Goal: Information Seeking & Learning: Learn about a topic

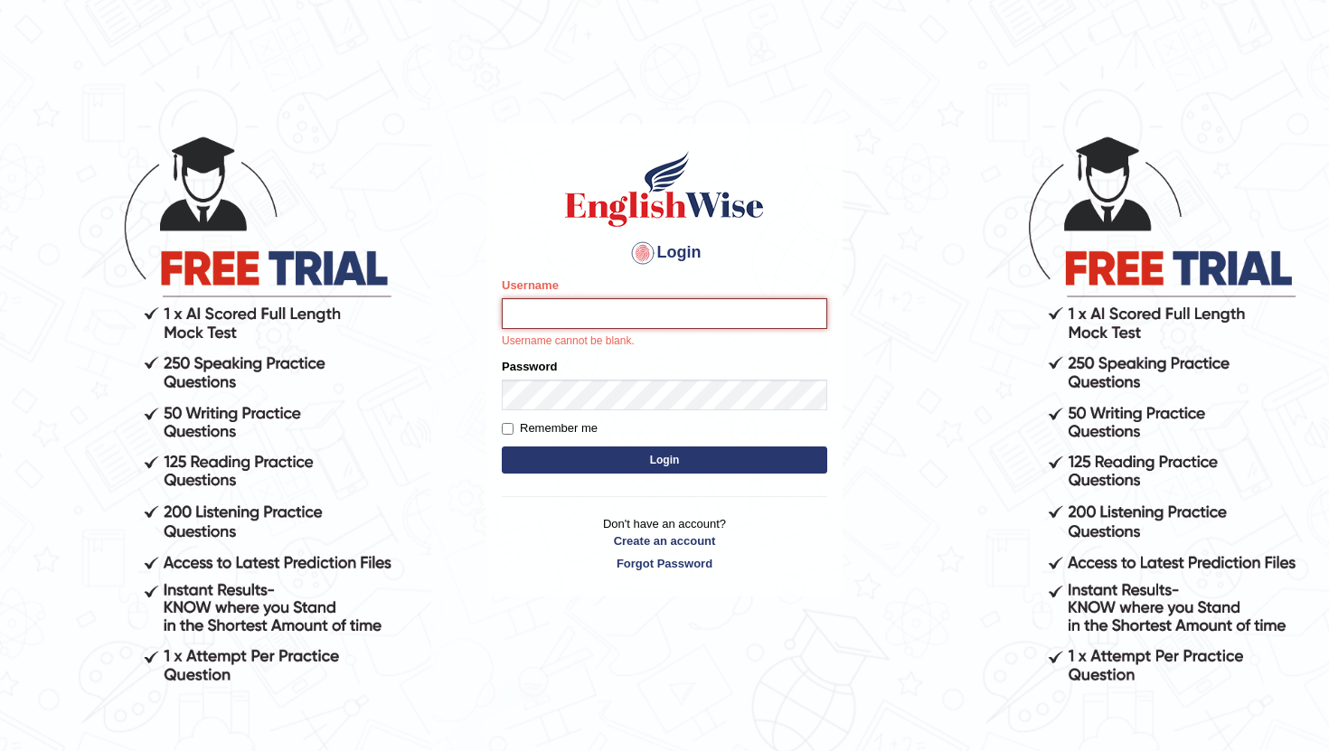
type input "RaulFelipe"
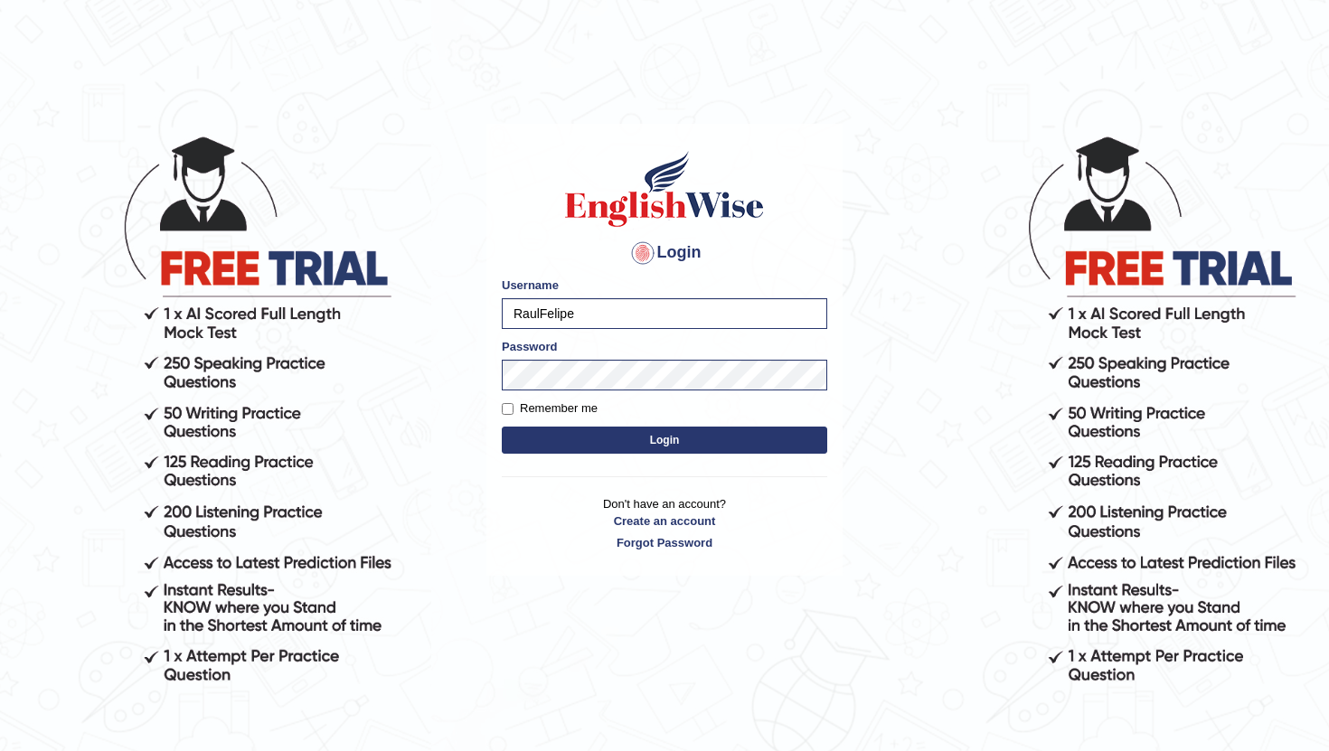
click at [782, 448] on button "Login" at bounding box center [664, 440] width 325 height 27
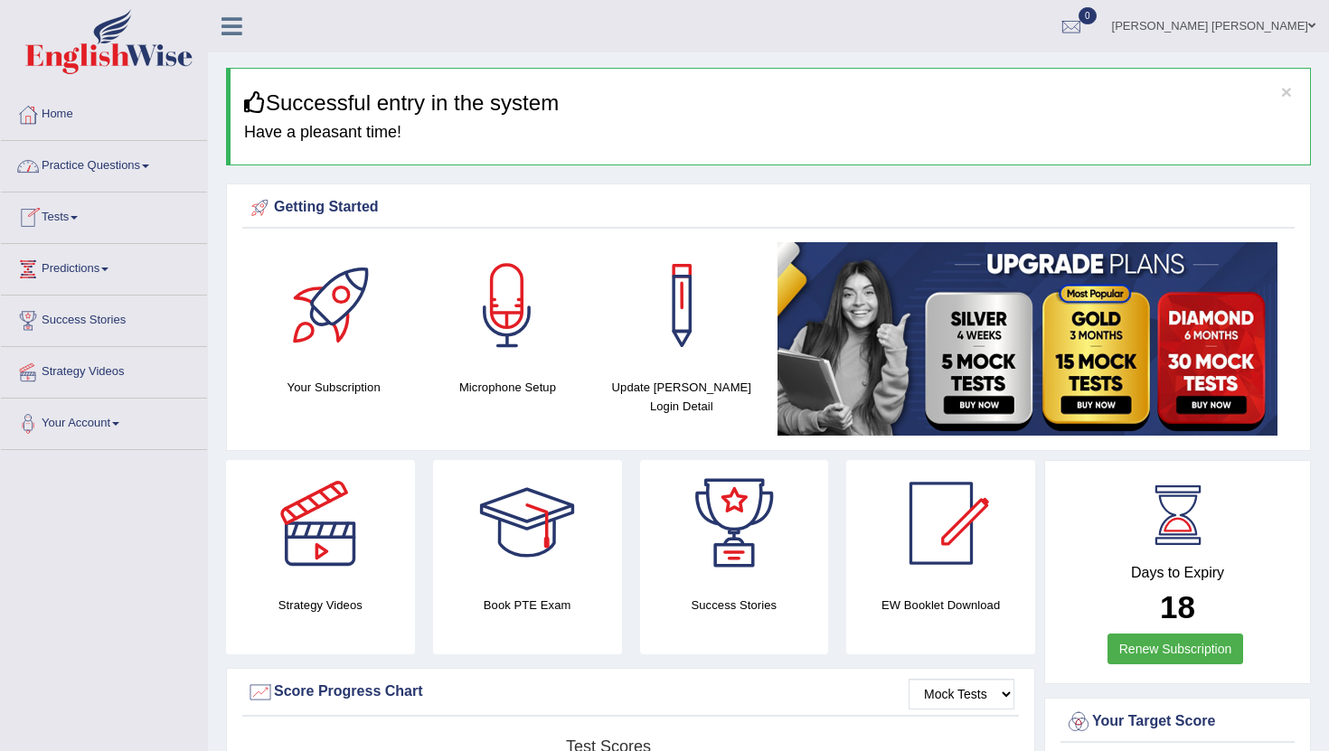
click at [146, 162] on link "Practice Questions" at bounding box center [104, 163] width 206 height 45
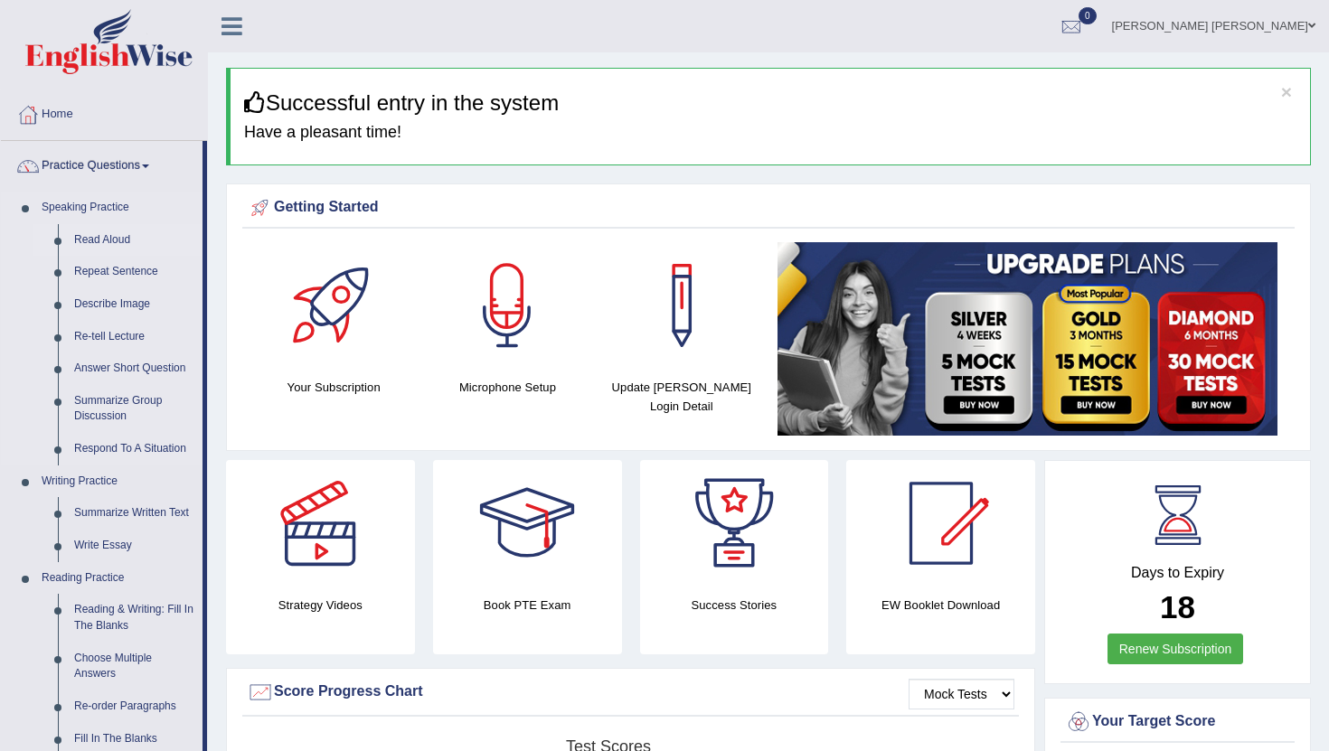
click at [89, 241] on link "Read Aloud" at bounding box center [134, 240] width 136 height 33
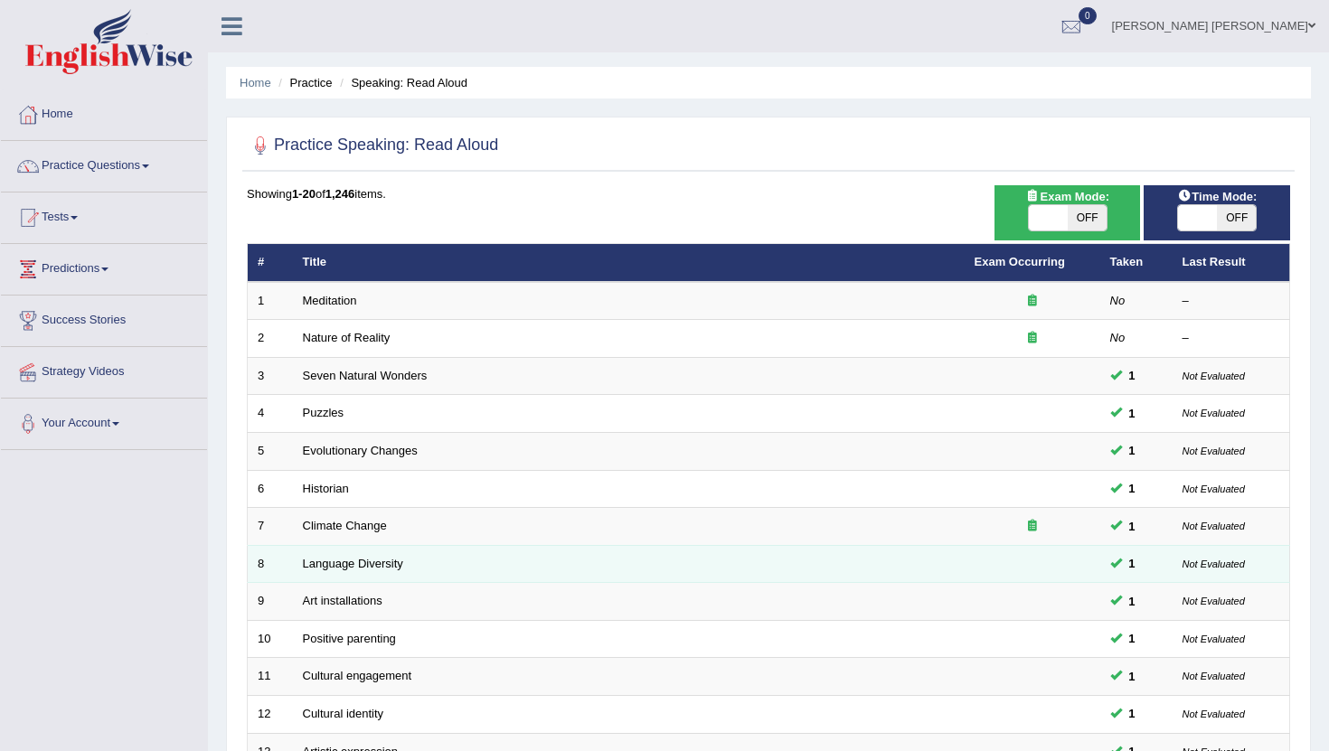
scroll to position [446, 0]
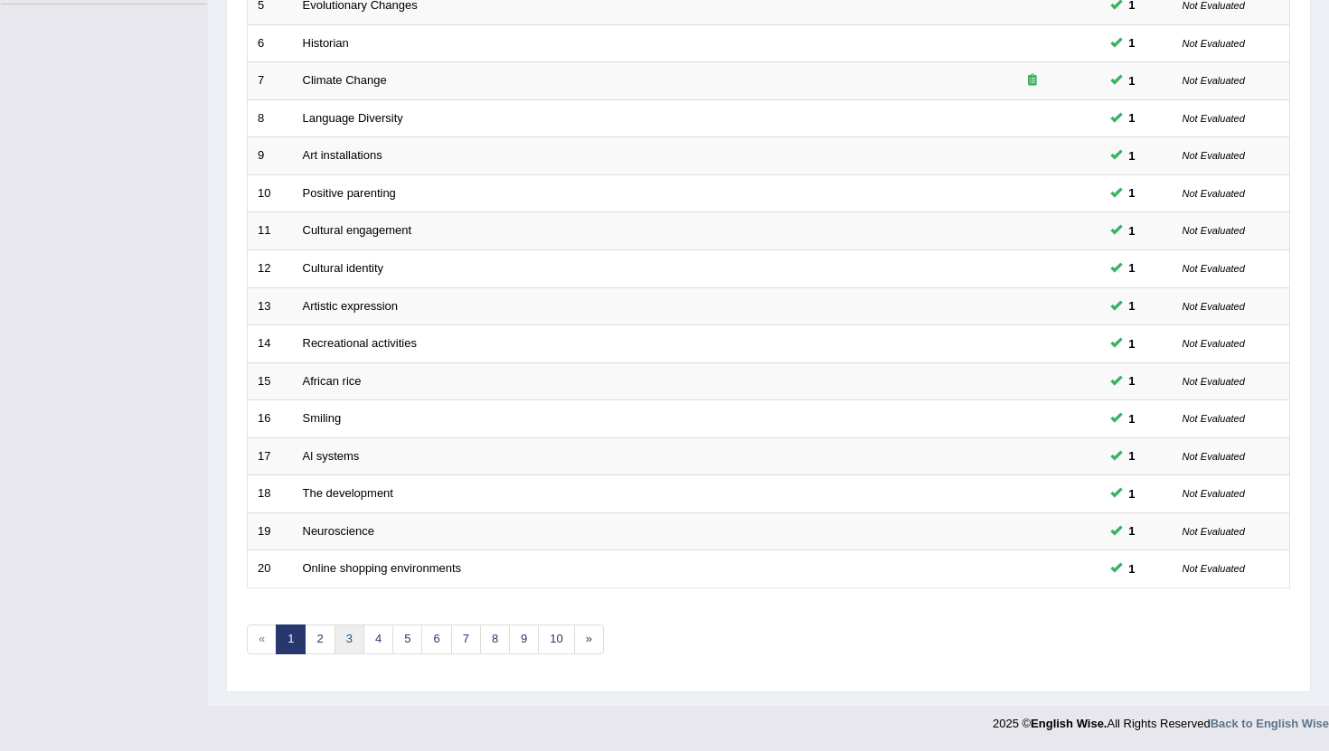
click at [351, 639] on link "3" at bounding box center [349, 640] width 30 height 30
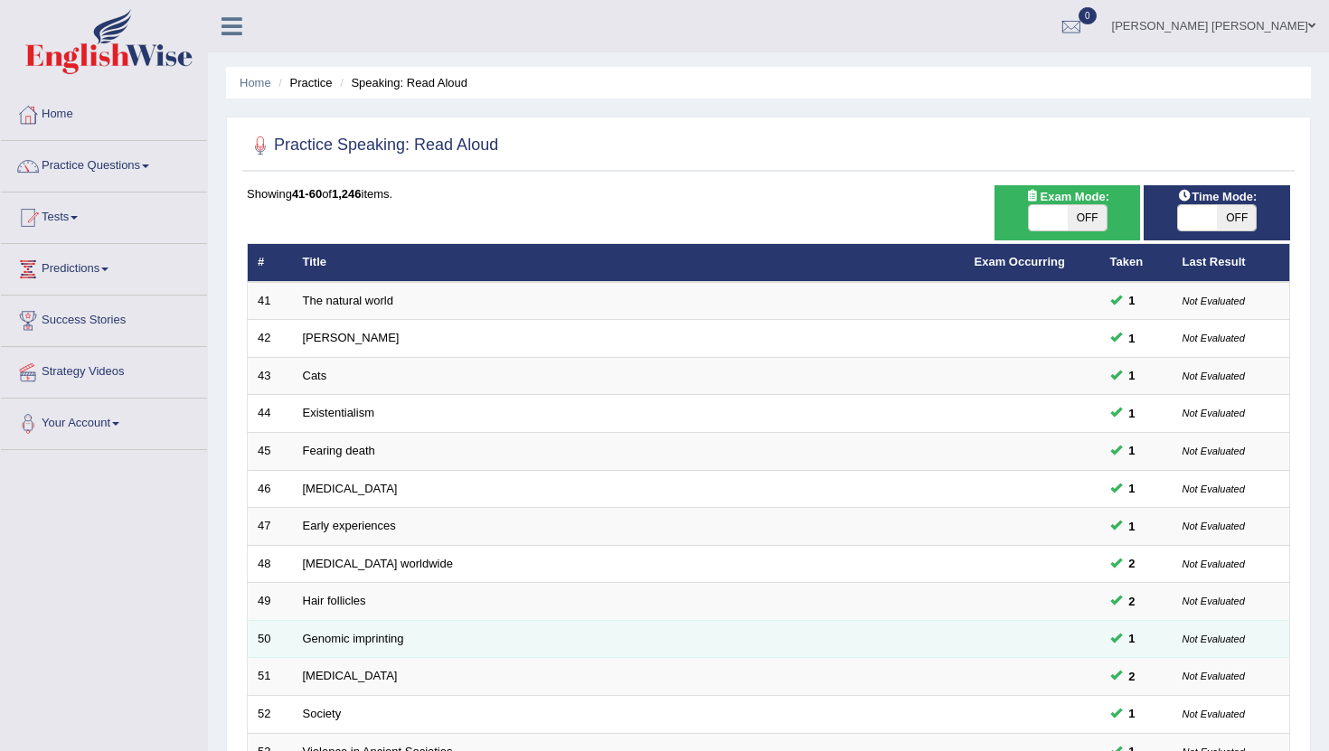
scroll to position [446, 0]
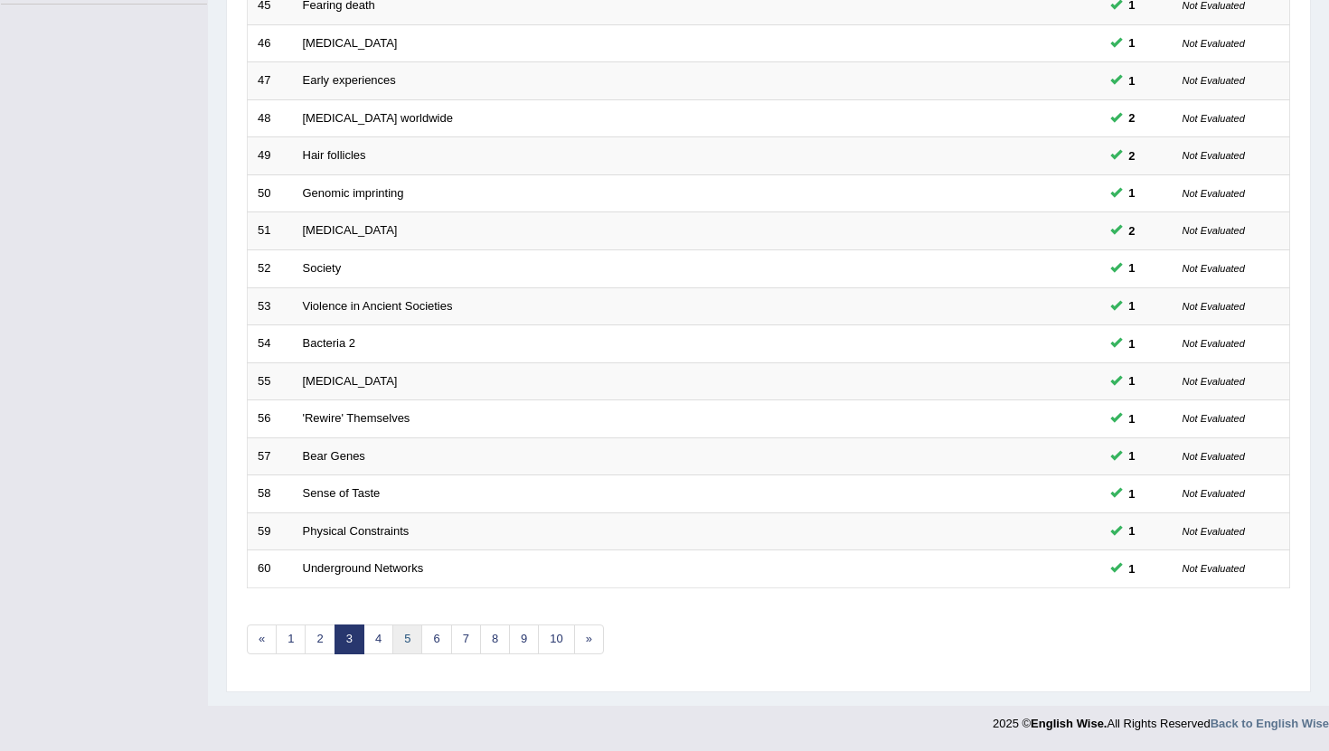
click at [410, 642] on link "5" at bounding box center [407, 640] width 30 height 30
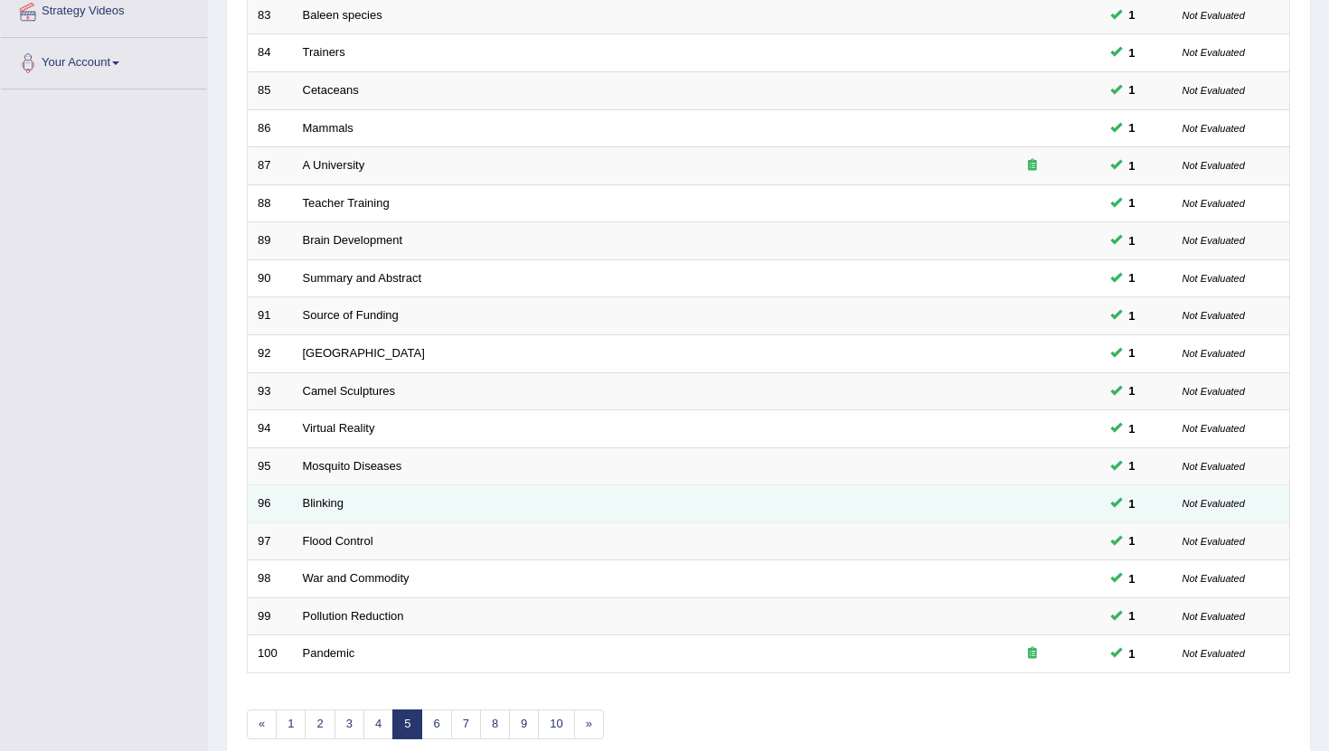
scroll to position [446, 0]
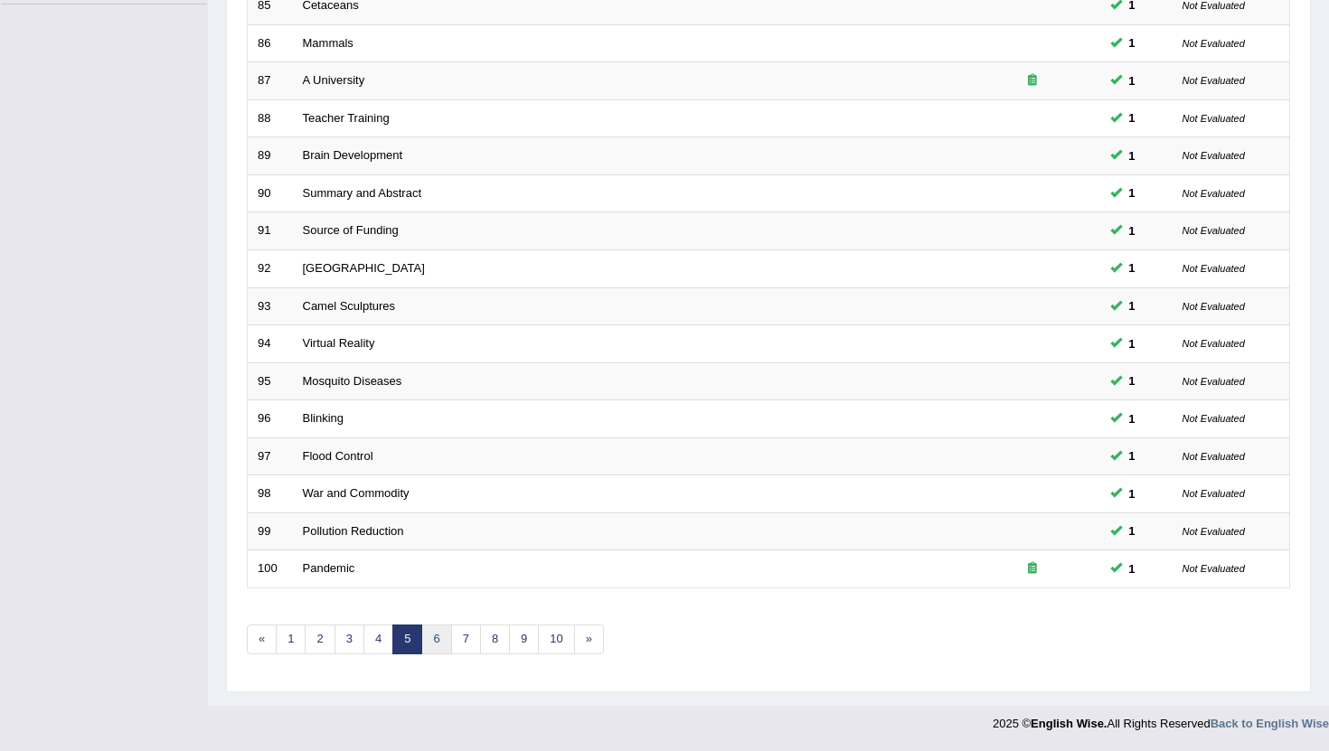
click at [430, 644] on link "6" at bounding box center [436, 640] width 30 height 30
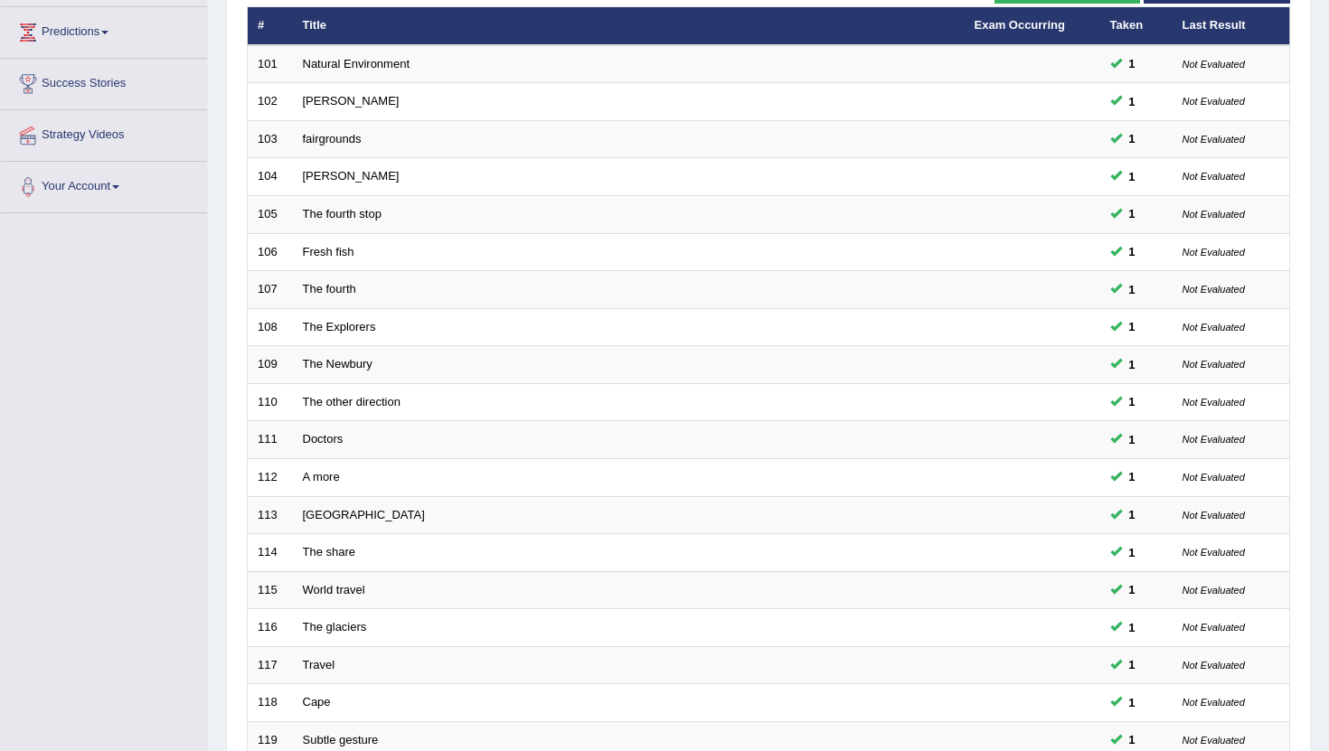
scroll to position [446, 0]
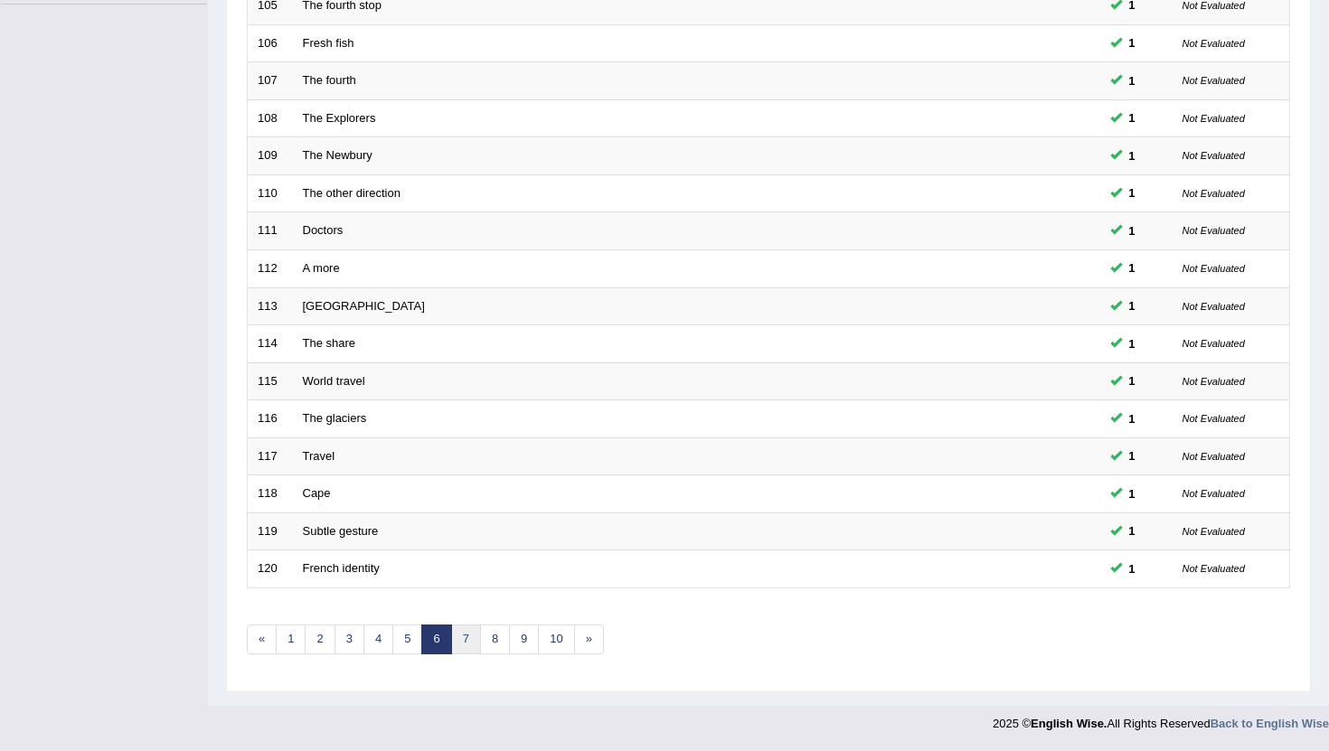
click at [459, 643] on link "7" at bounding box center [466, 640] width 30 height 30
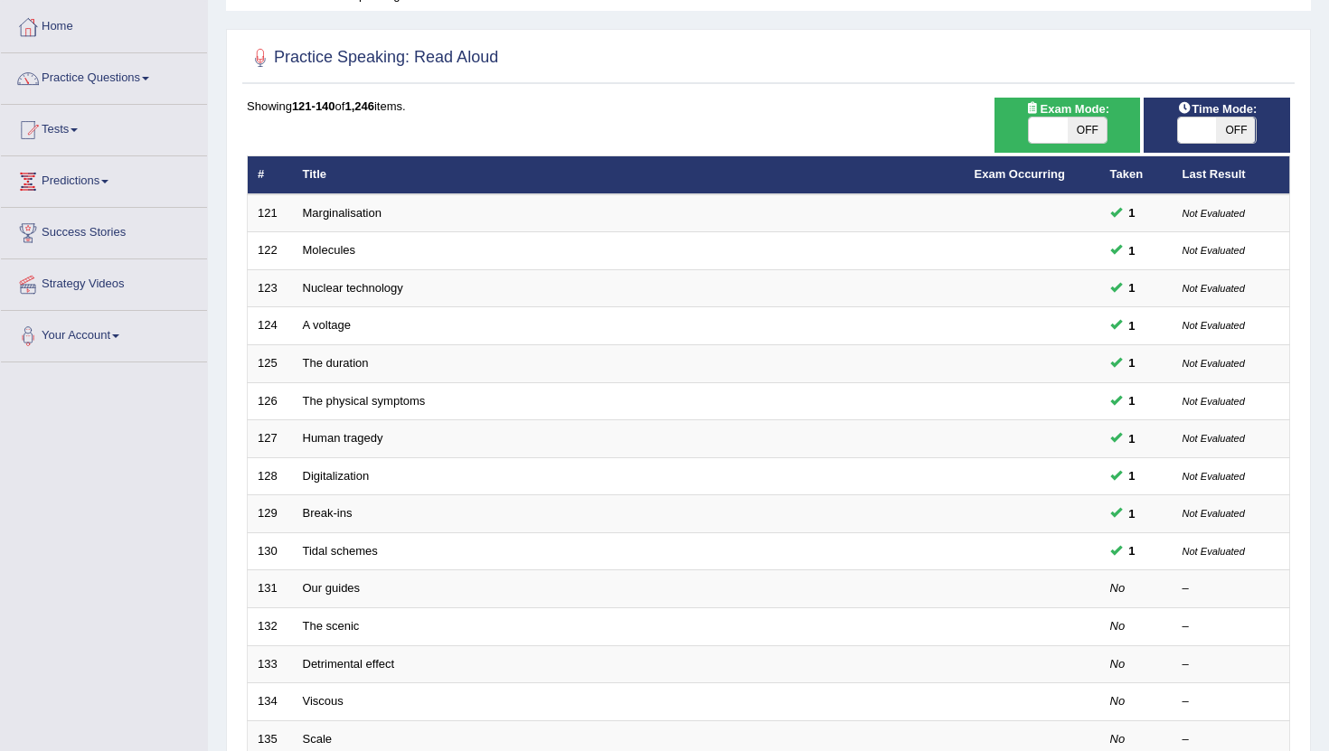
scroll to position [98, 0]
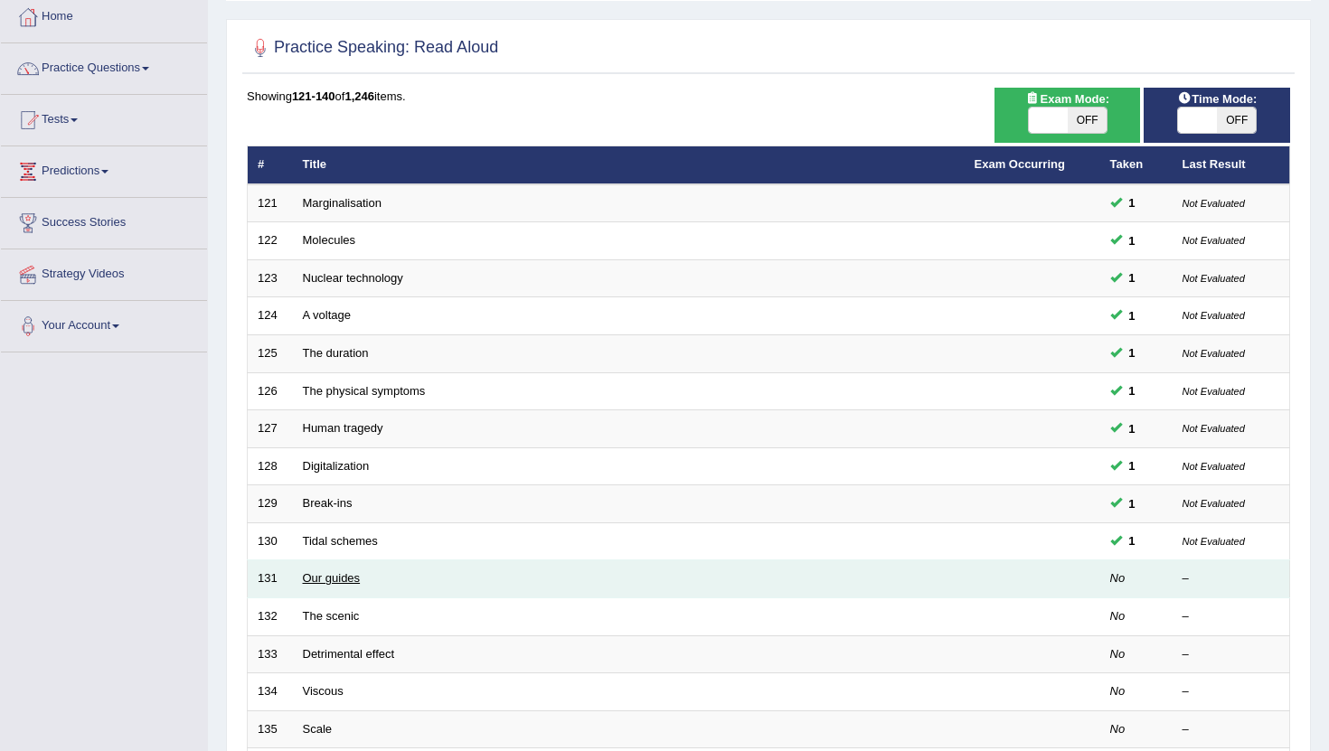
click at [340, 578] on link "Our guides" at bounding box center [332, 578] width 58 height 14
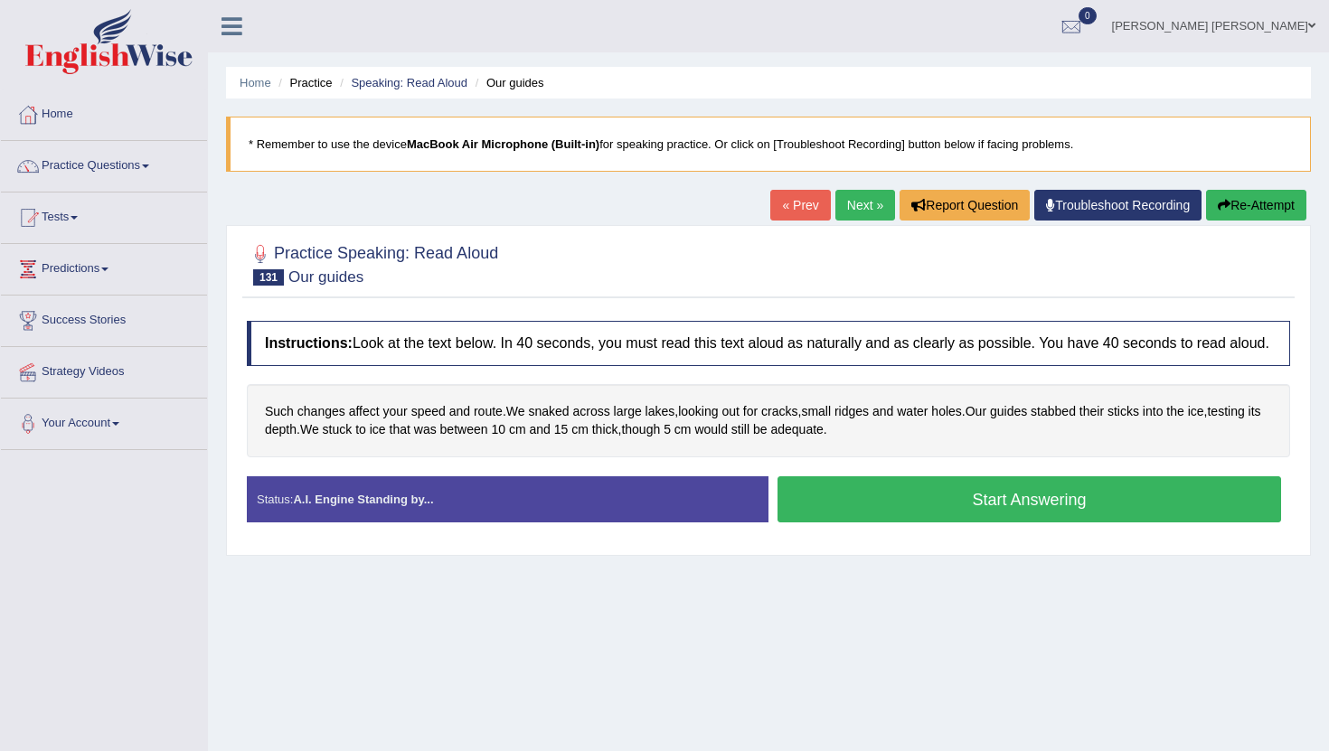
click at [909, 513] on button "Start Answering" at bounding box center [1028, 499] width 503 height 46
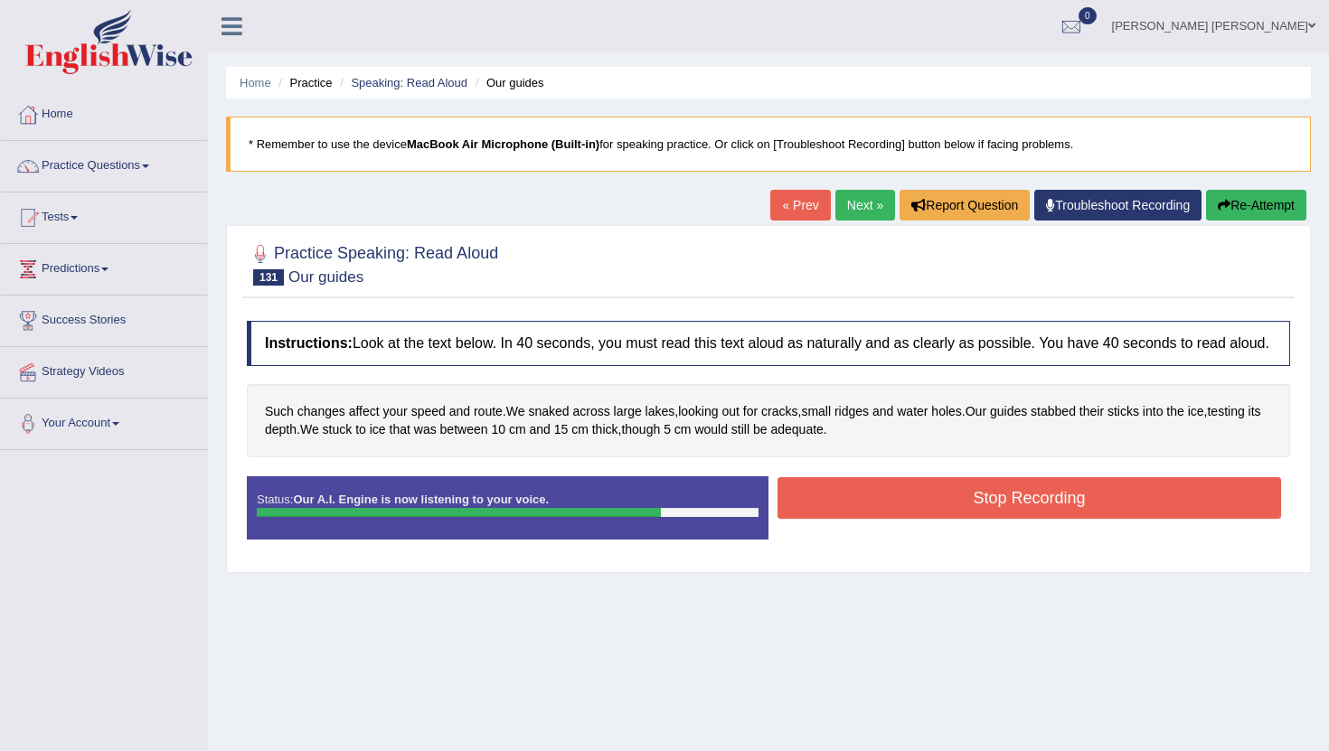
click at [915, 510] on button "Stop Recording" at bounding box center [1028, 498] width 503 height 42
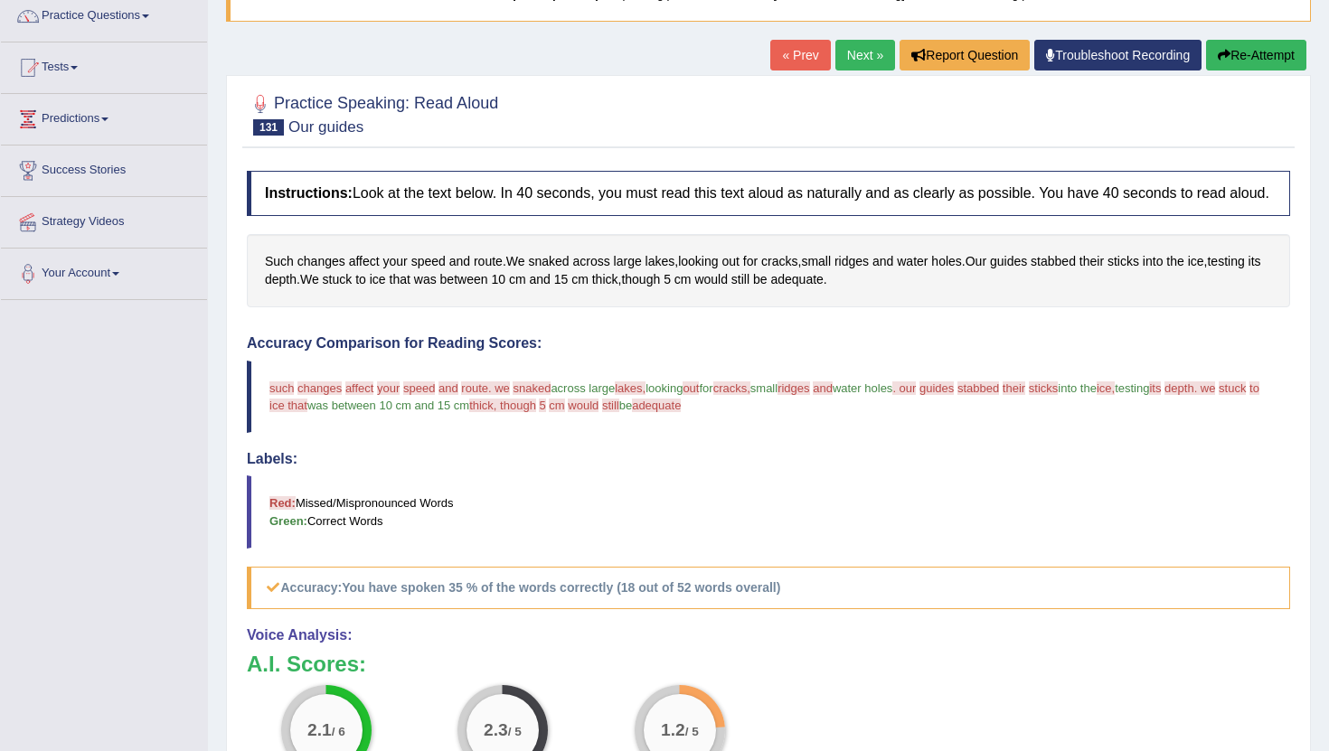
scroll to position [48, 0]
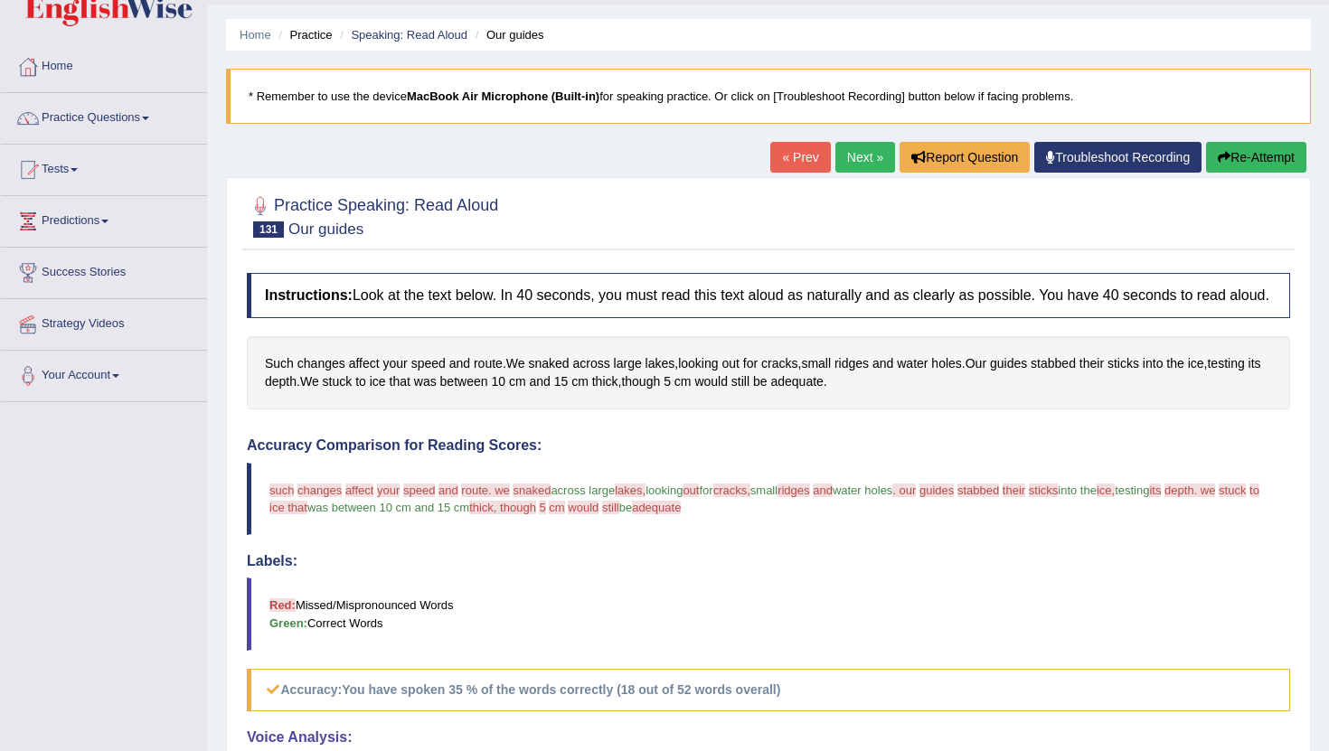
click at [850, 151] on link "Next »" at bounding box center [865, 157] width 60 height 31
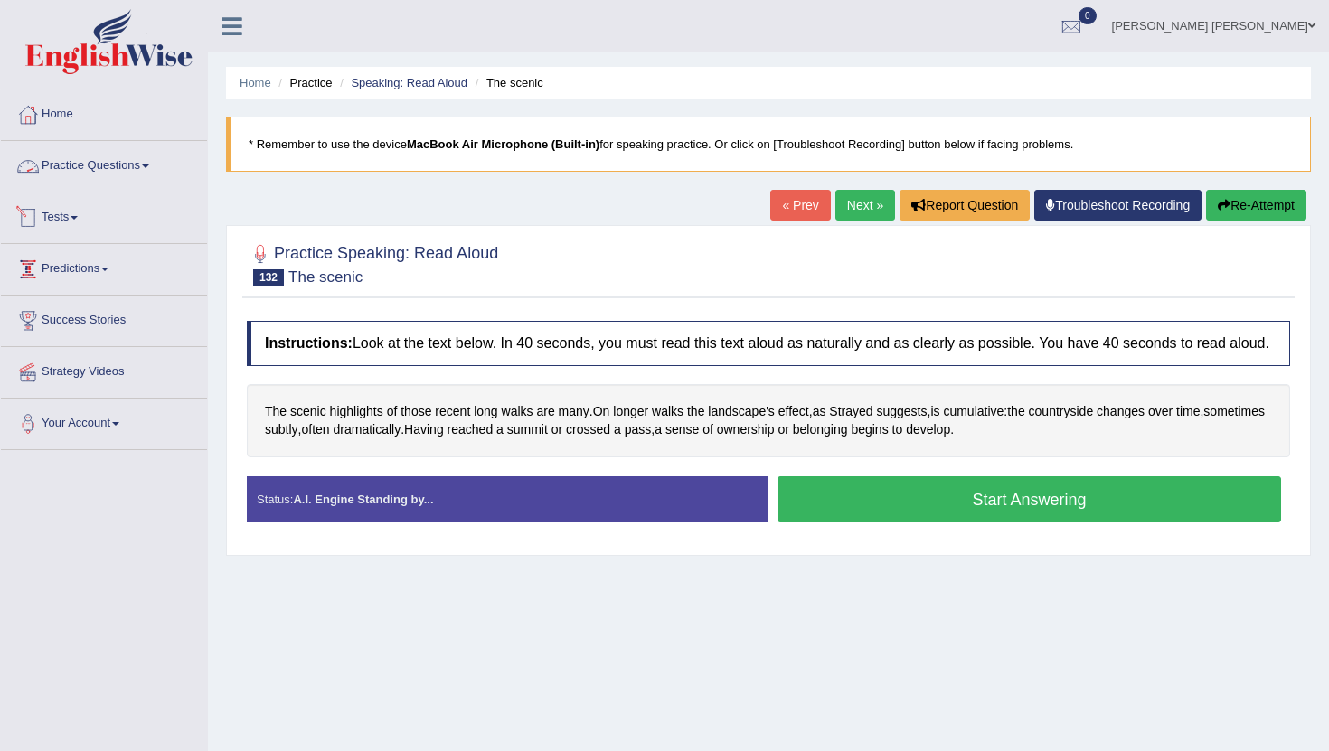
click at [114, 165] on link "Practice Questions" at bounding box center [104, 163] width 206 height 45
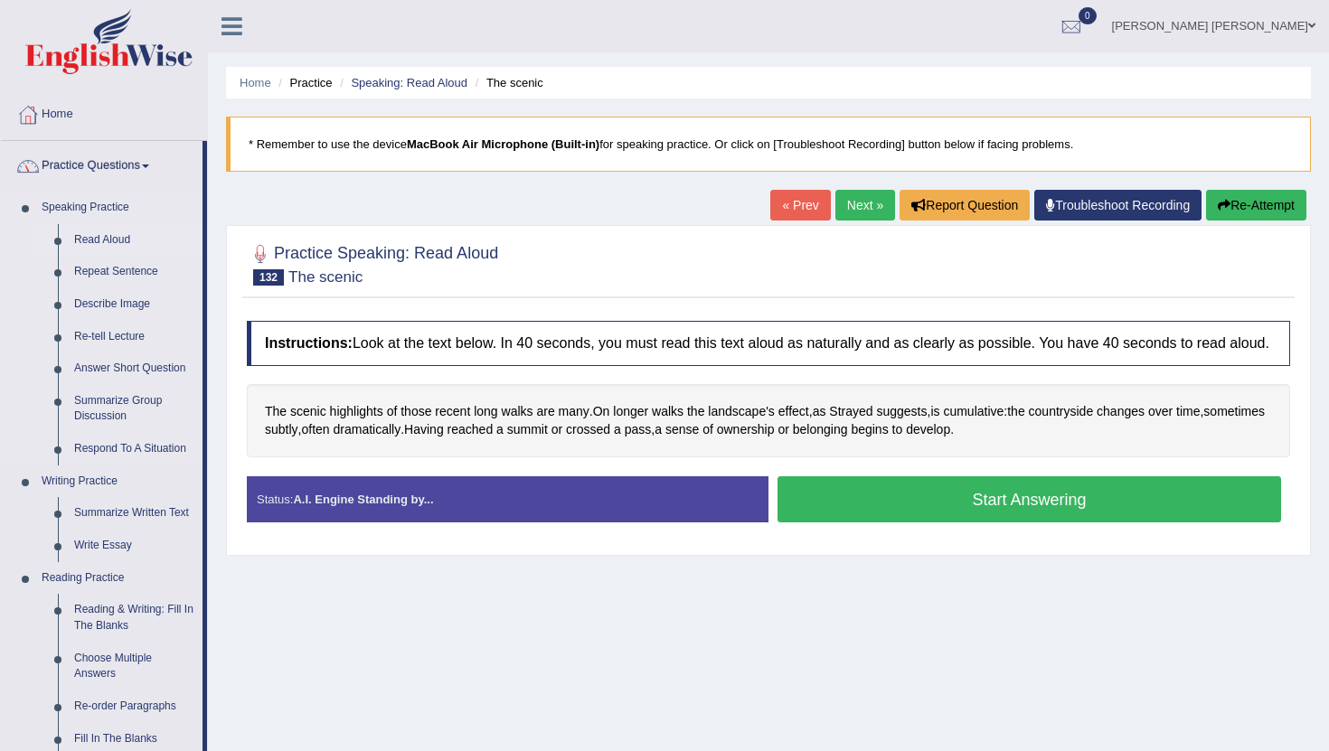
click at [107, 237] on link "Read Aloud" at bounding box center [134, 240] width 136 height 33
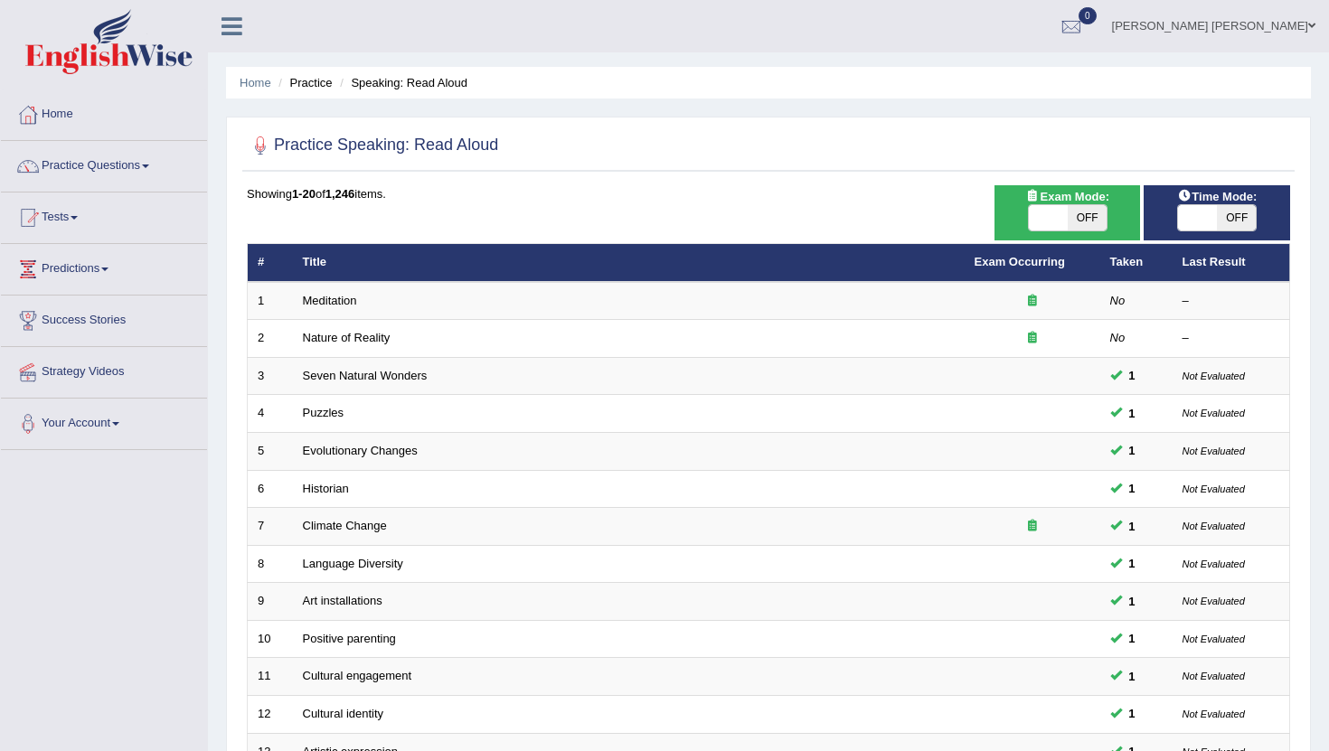
click at [1241, 216] on span "OFF" at bounding box center [1235, 217] width 39 height 25
checkbox input "true"
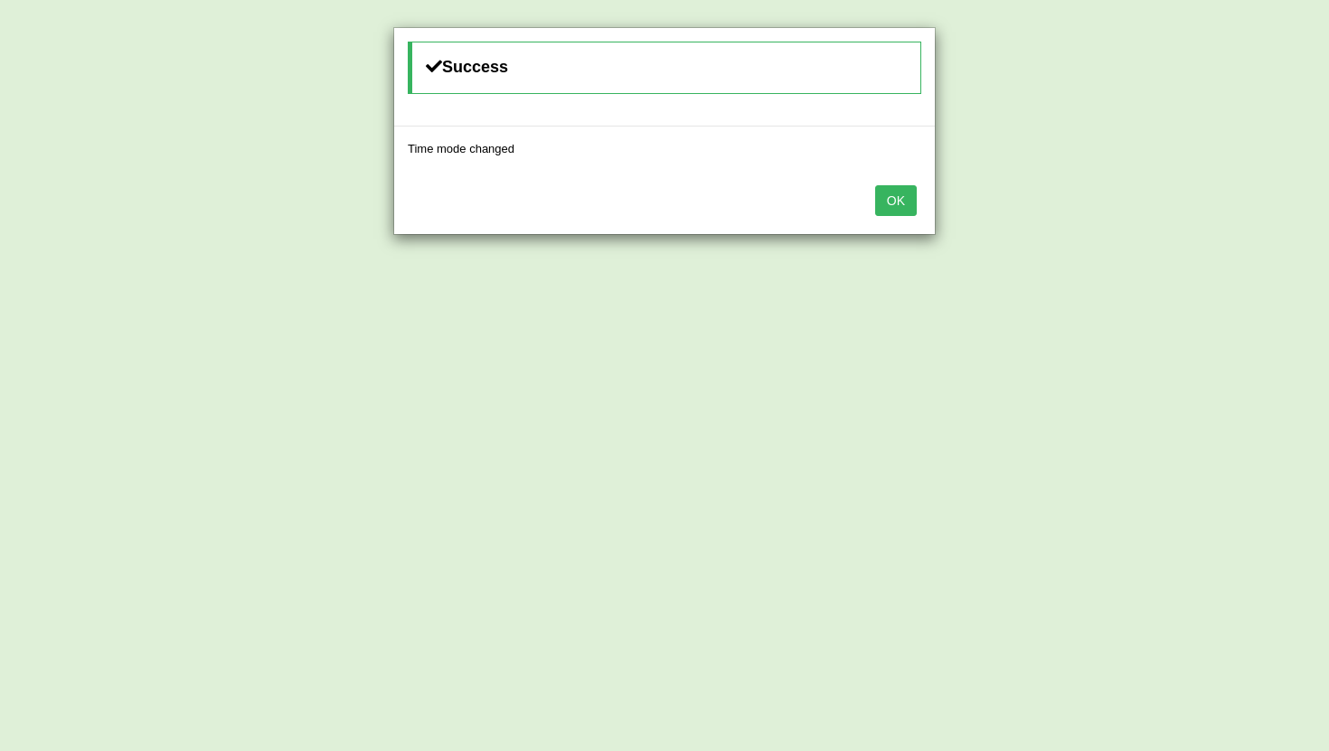
click at [891, 209] on button "OK" at bounding box center [896, 200] width 42 height 31
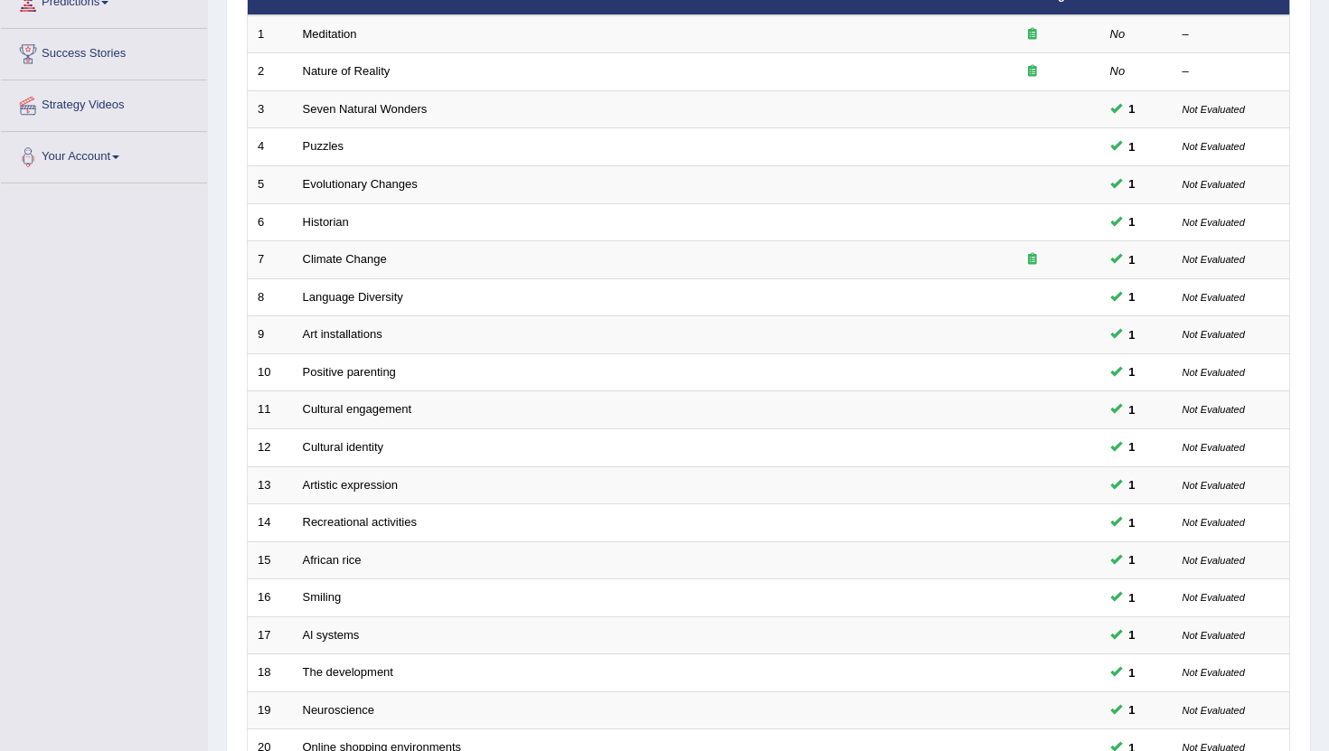
scroll to position [446, 0]
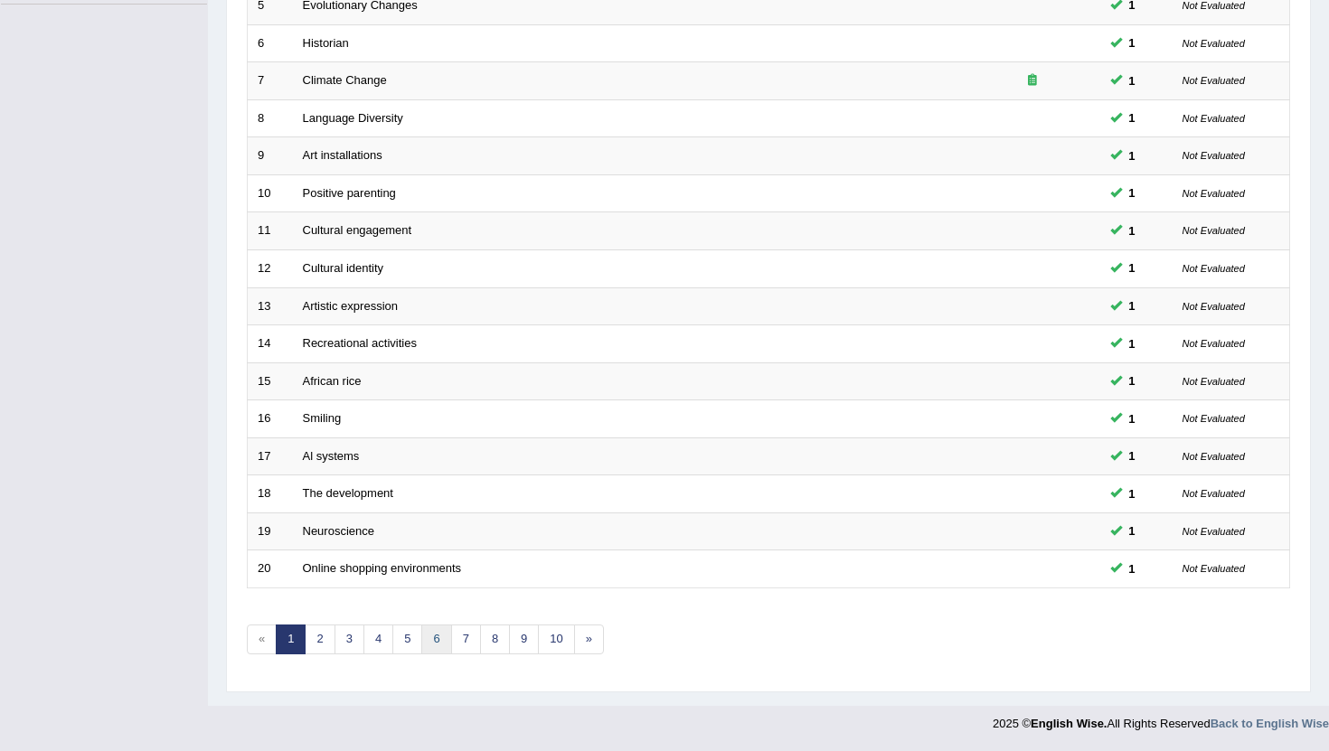
click at [437, 641] on link "6" at bounding box center [436, 640] width 30 height 30
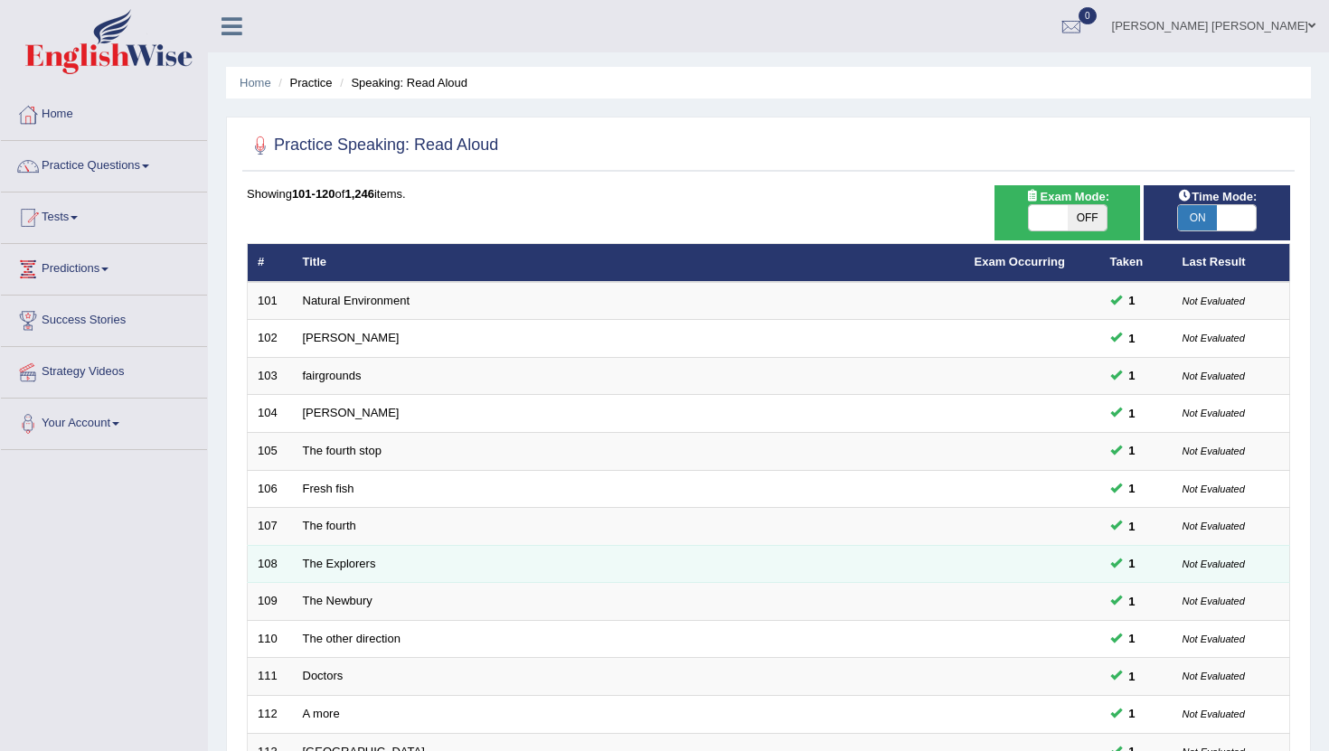
scroll to position [446, 0]
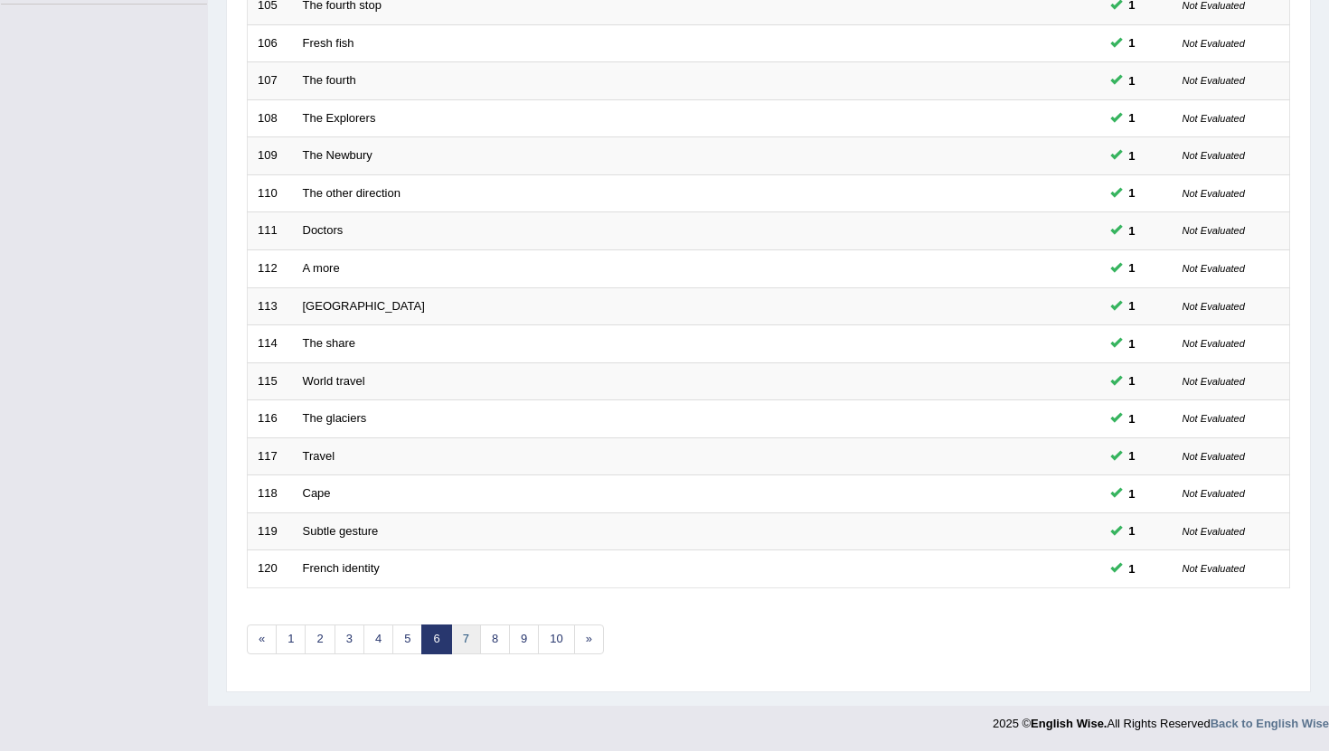
click at [464, 641] on link "7" at bounding box center [466, 640] width 30 height 30
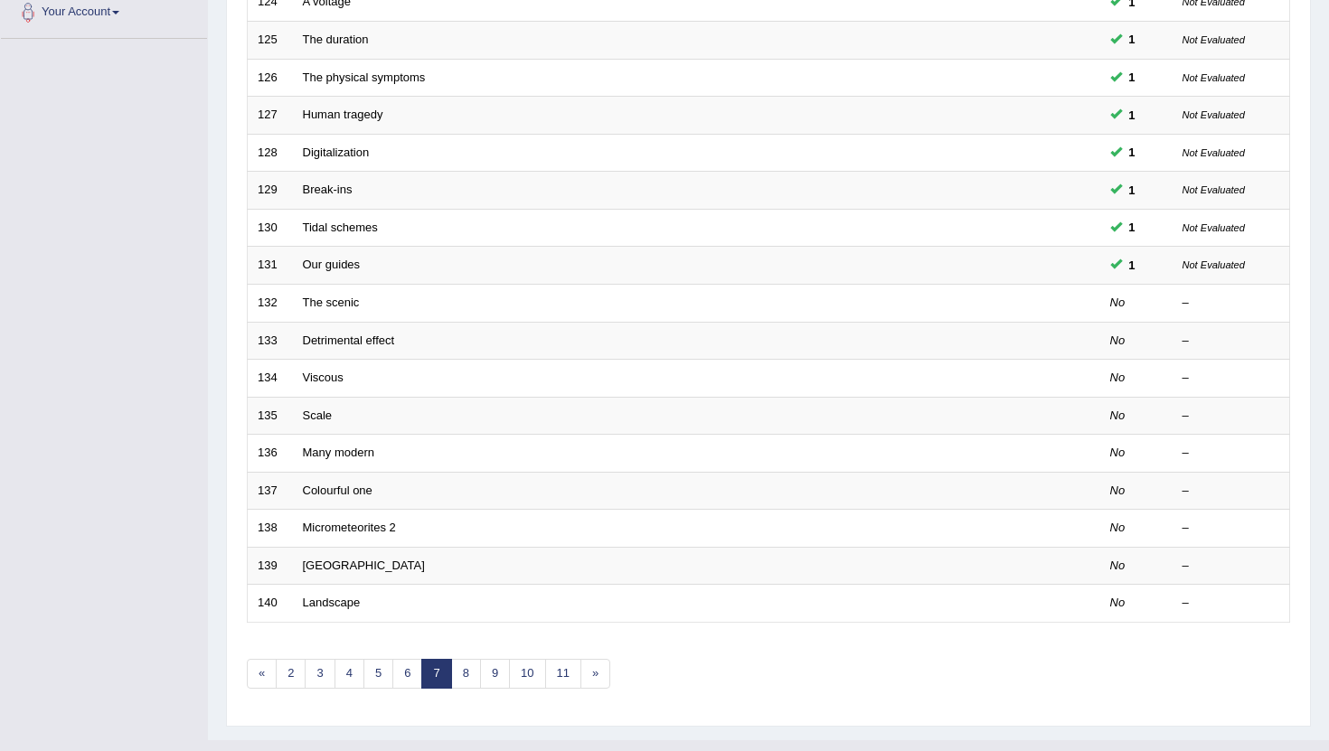
scroll to position [409, 0]
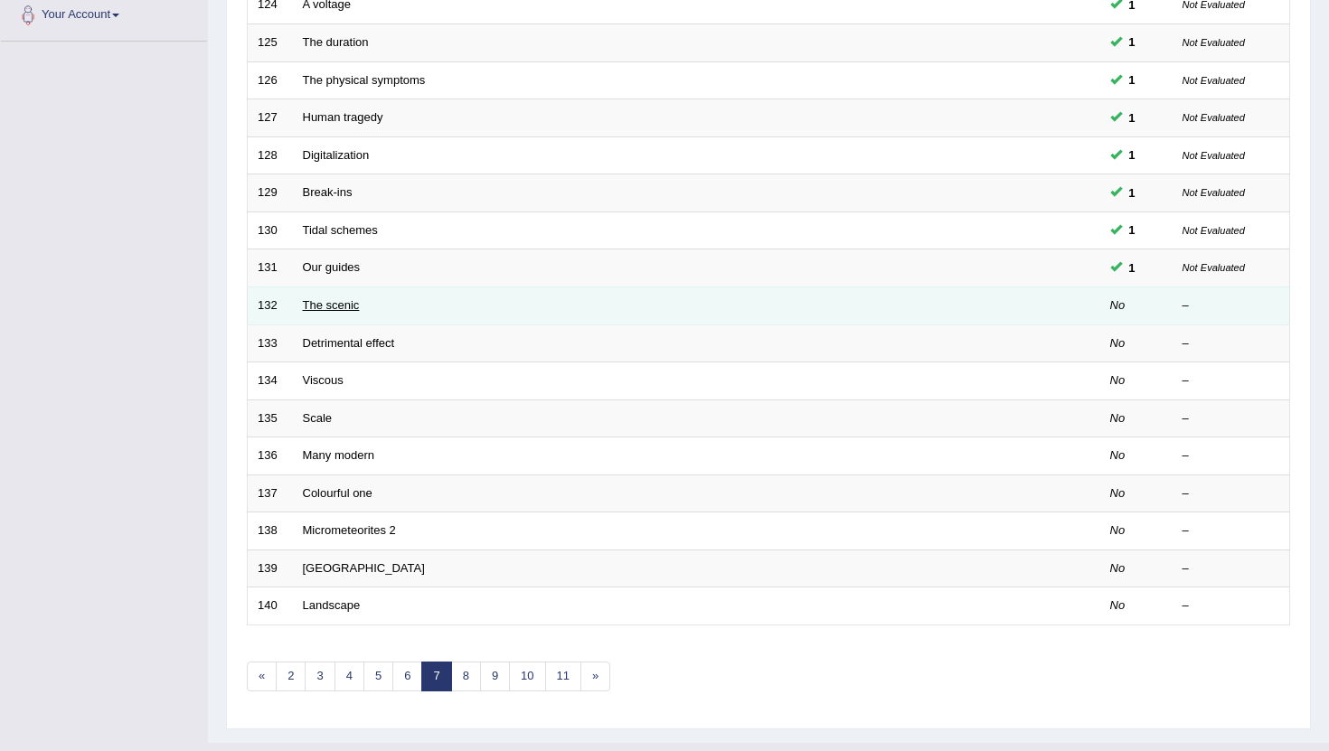
click at [333, 309] on link "The scenic" at bounding box center [331, 305] width 57 height 14
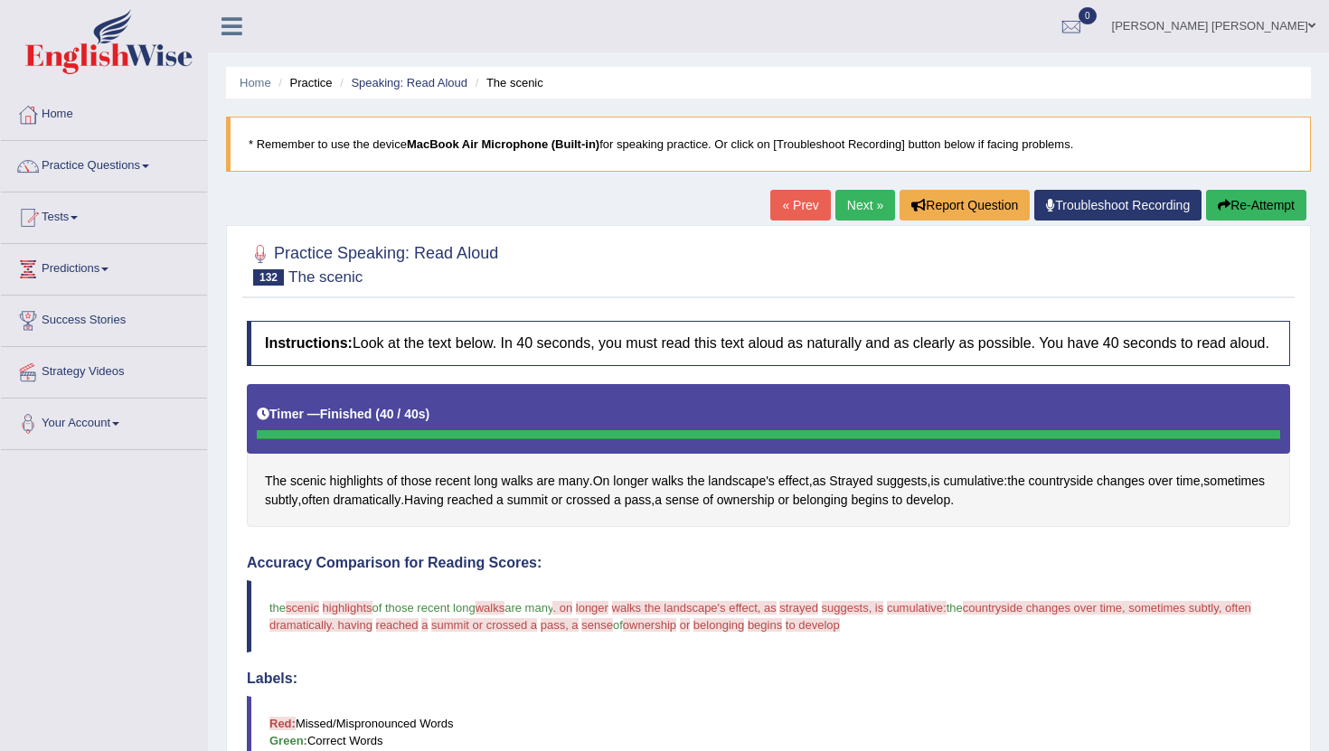
click at [1227, 207] on button "Re-Attempt" at bounding box center [1256, 205] width 100 height 31
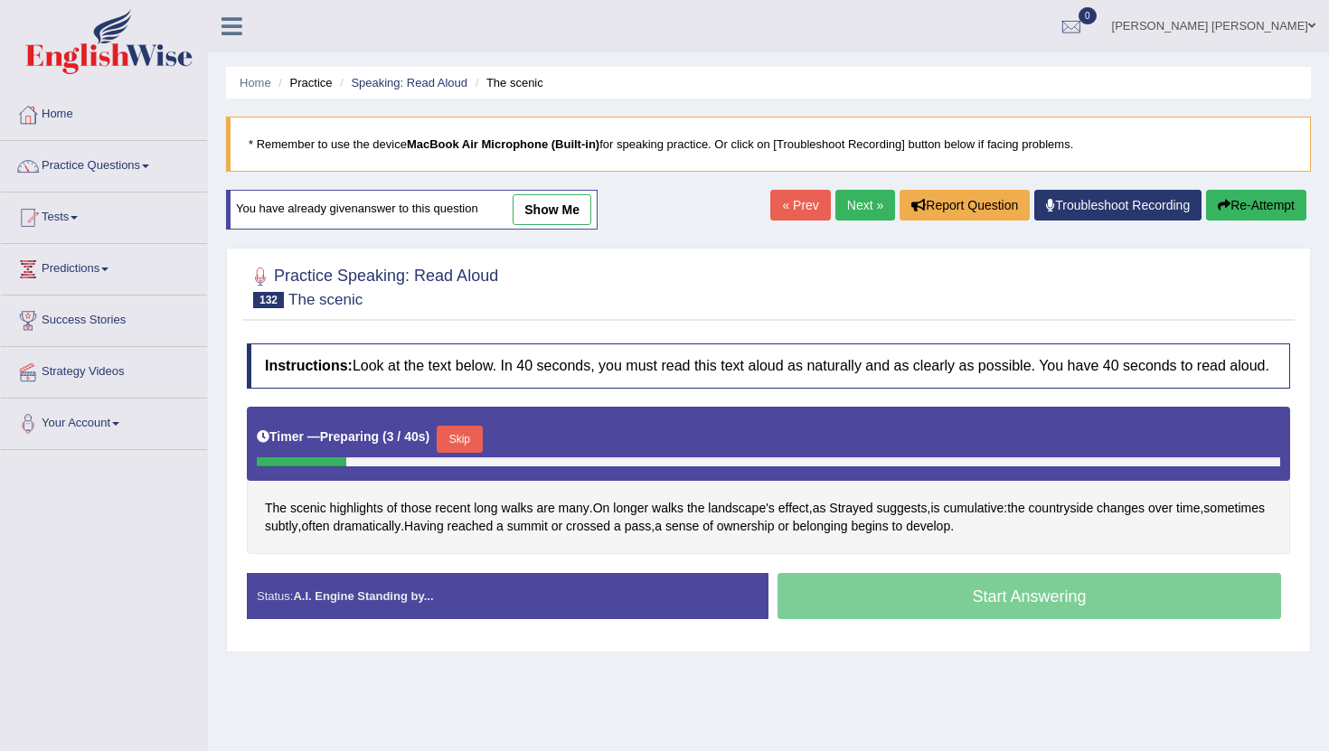
click at [464, 451] on button "Skip" at bounding box center [459, 439] width 45 height 27
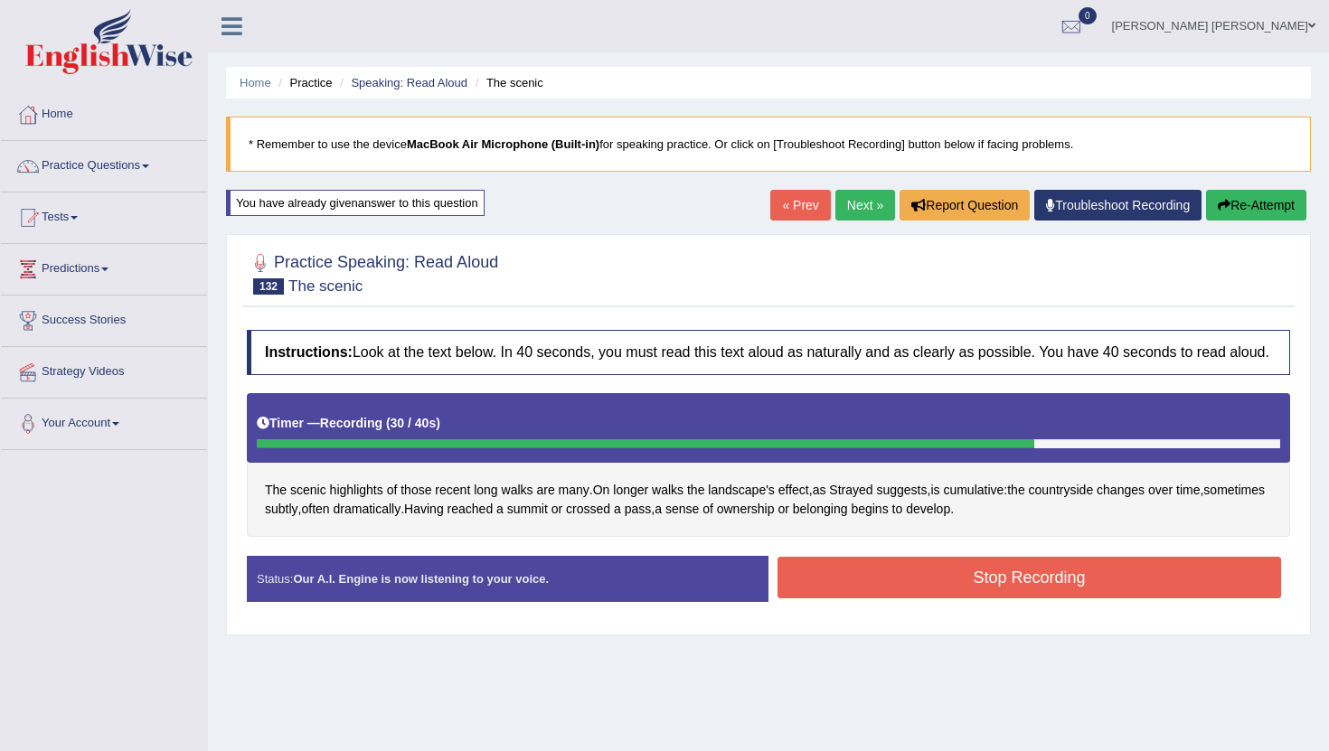
click at [1002, 584] on button "Stop Recording" at bounding box center [1028, 578] width 503 height 42
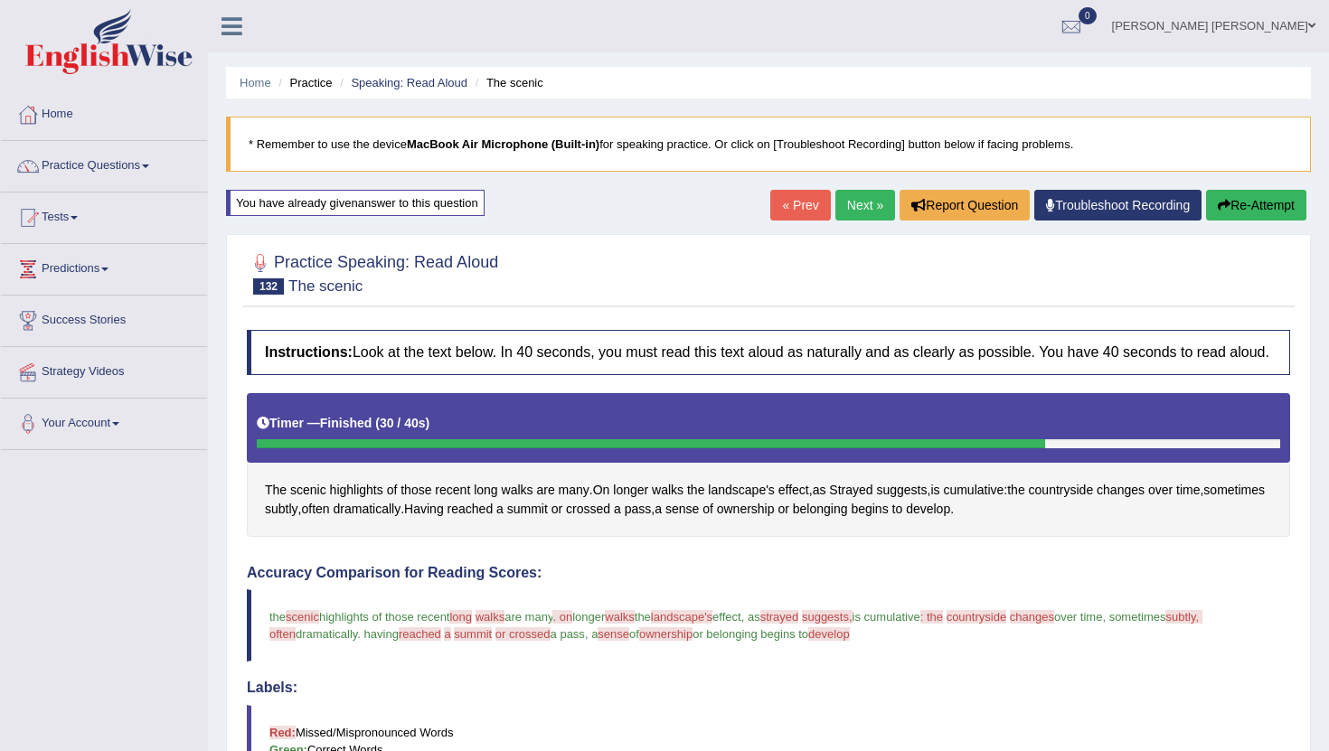
click at [847, 209] on link "Next »" at bounding box center [865, 205] width 60 height 31
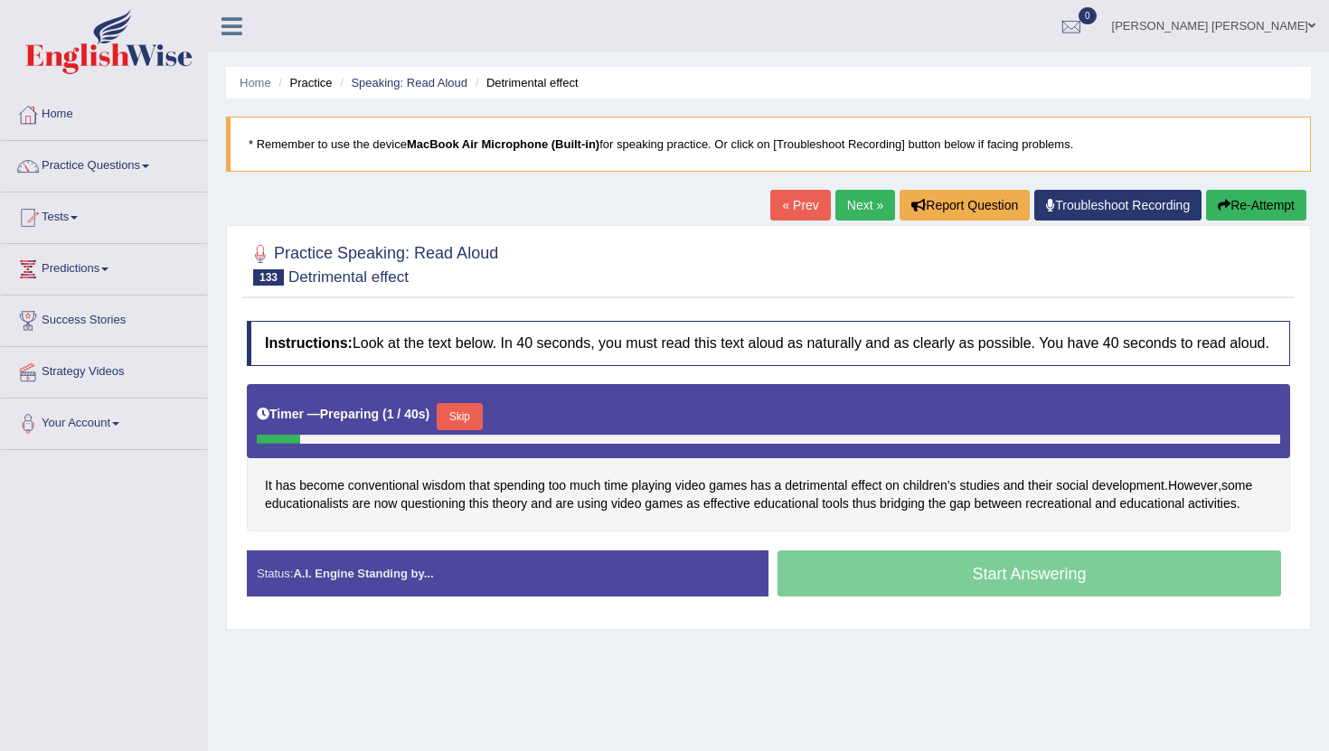
click at [472, 430] on button "Skip" at bounding box center [459, 416] width 45 height 27
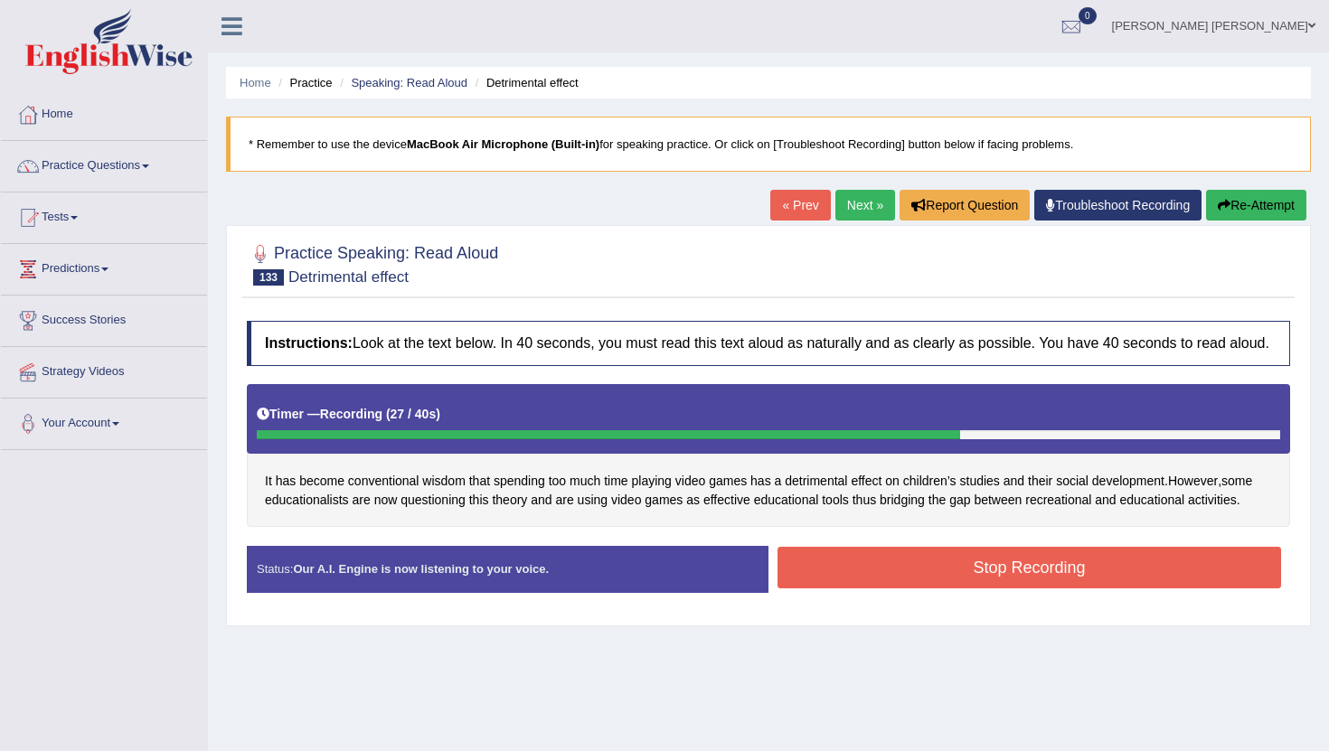
click at [954, 588] on button "Stop Recording" at bounding box center [1028, 568] width 503 height 42
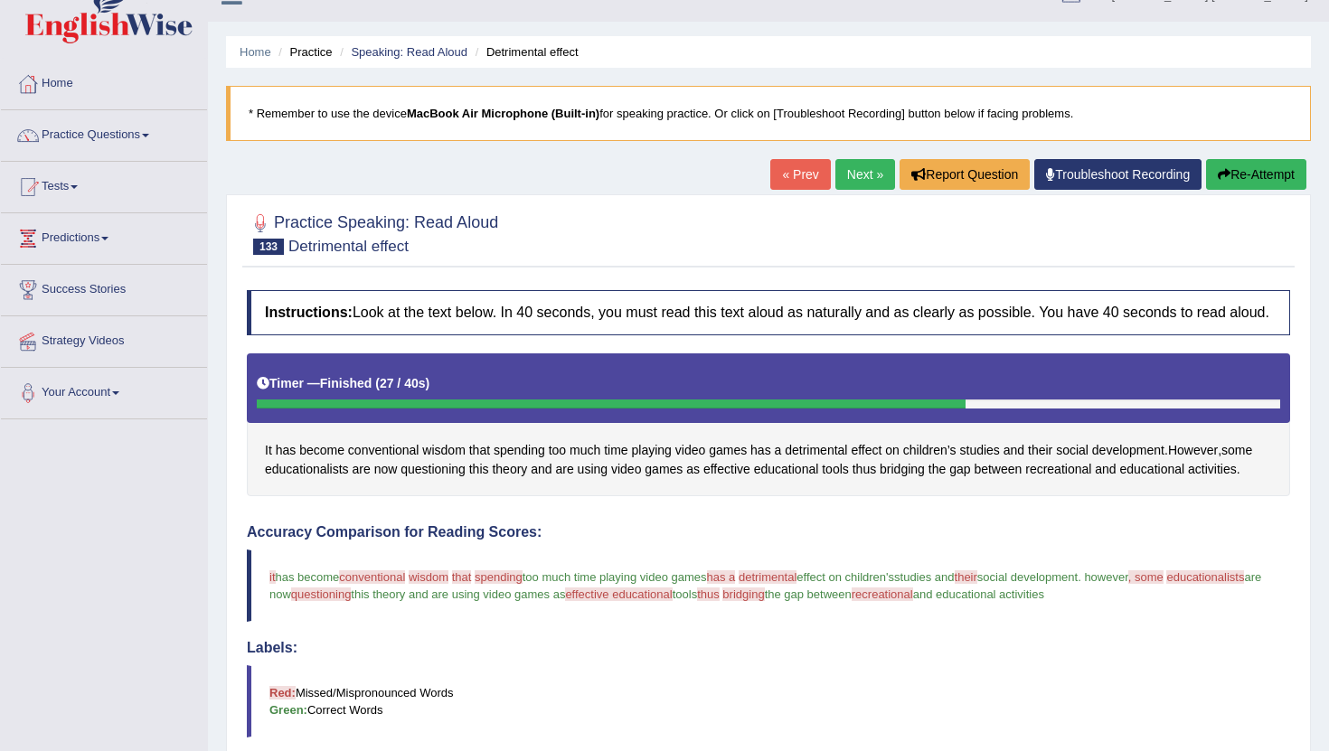
scroll to position [25, 0]
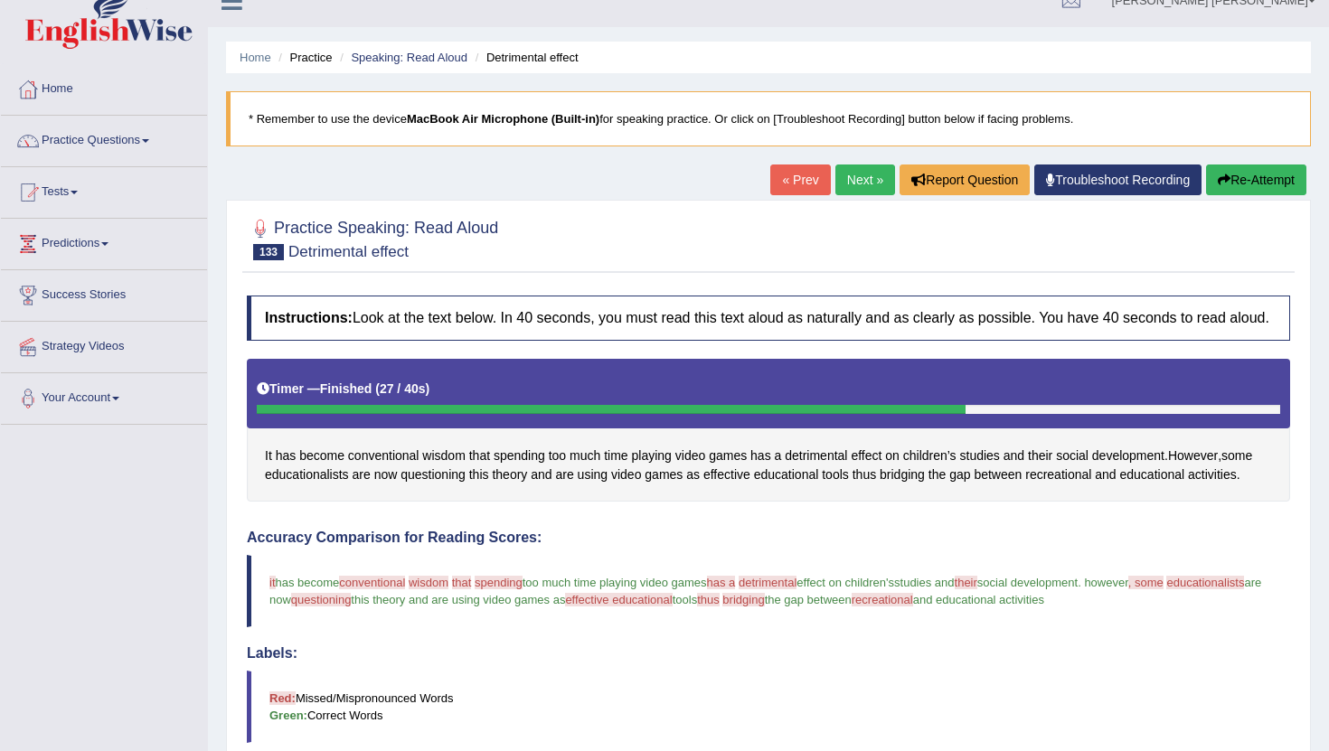
click at [859, 186] on link "Next »" at bounding box center [865, 179] width 60 height 31
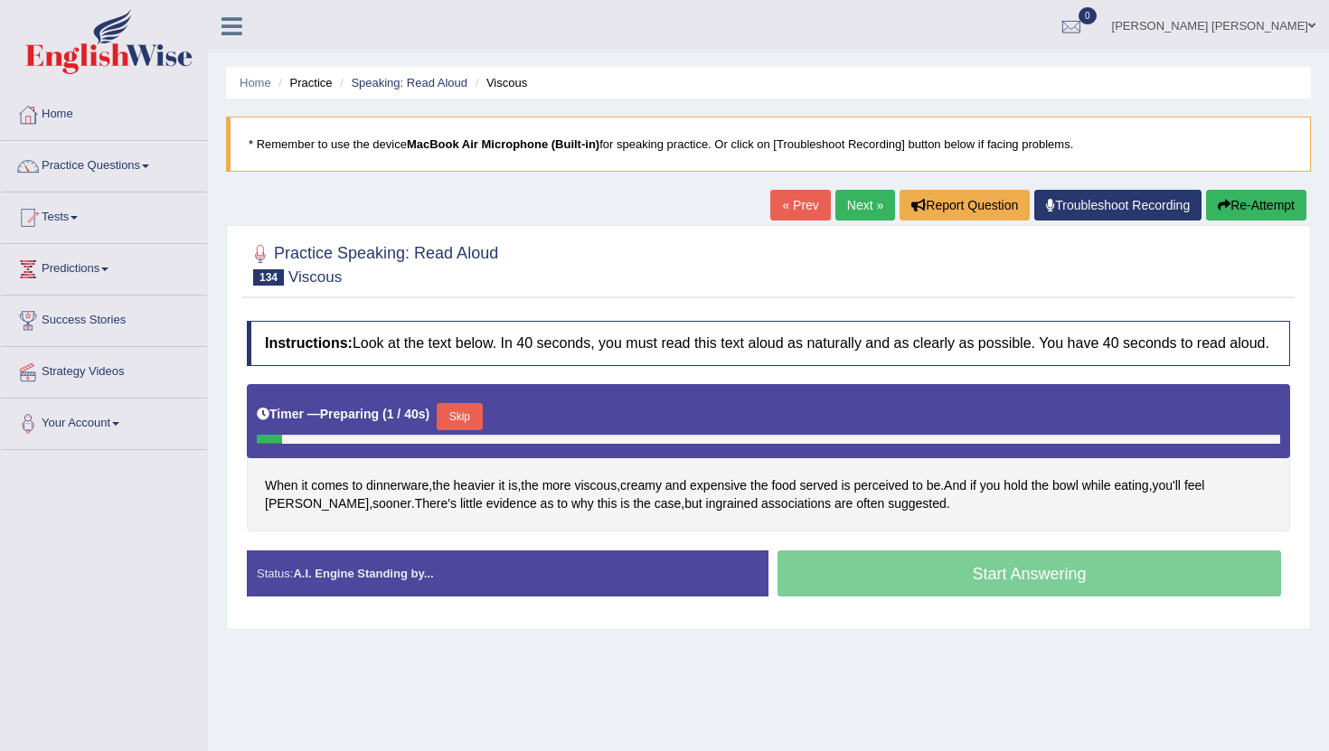
click at [469, 428] on button "Skip" at bounding box center [459, 416] width 45 height 27
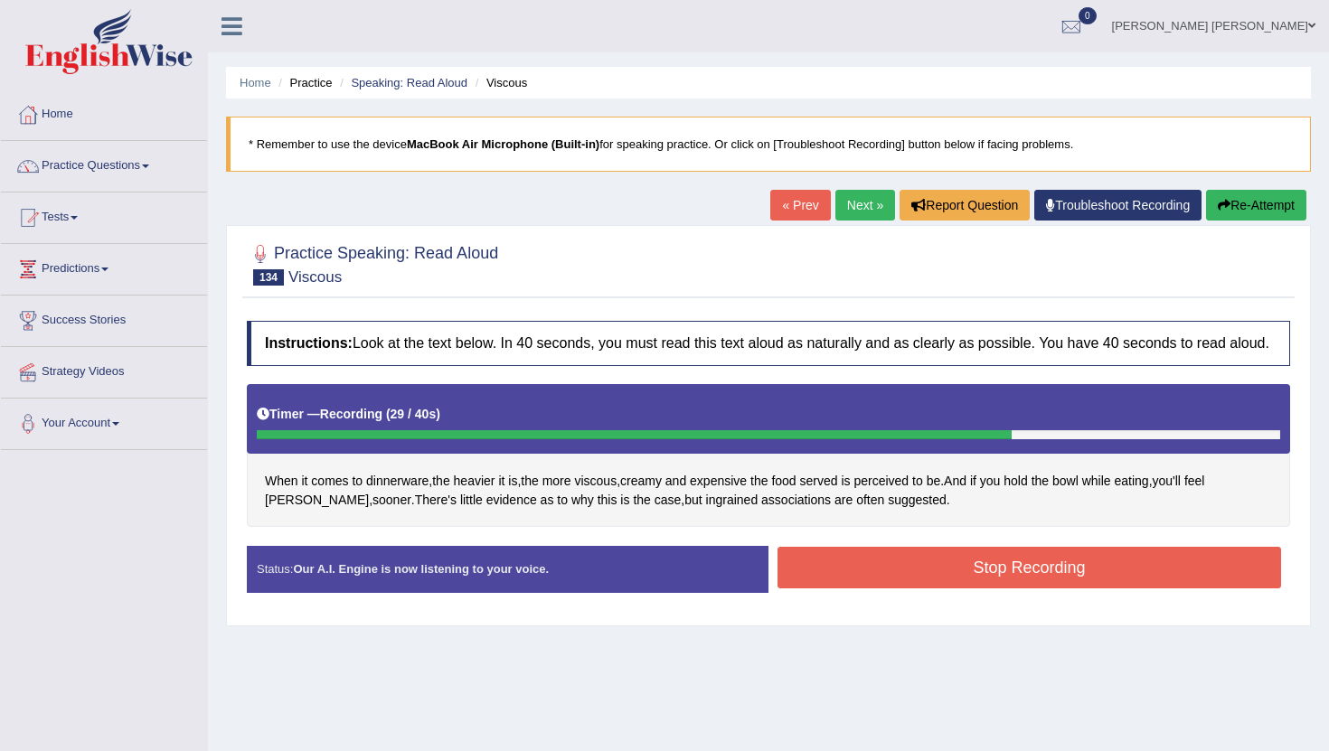
click at [900, 573] on button "Stop Recording" at bounding box center [1028, 568] width 503 height 42
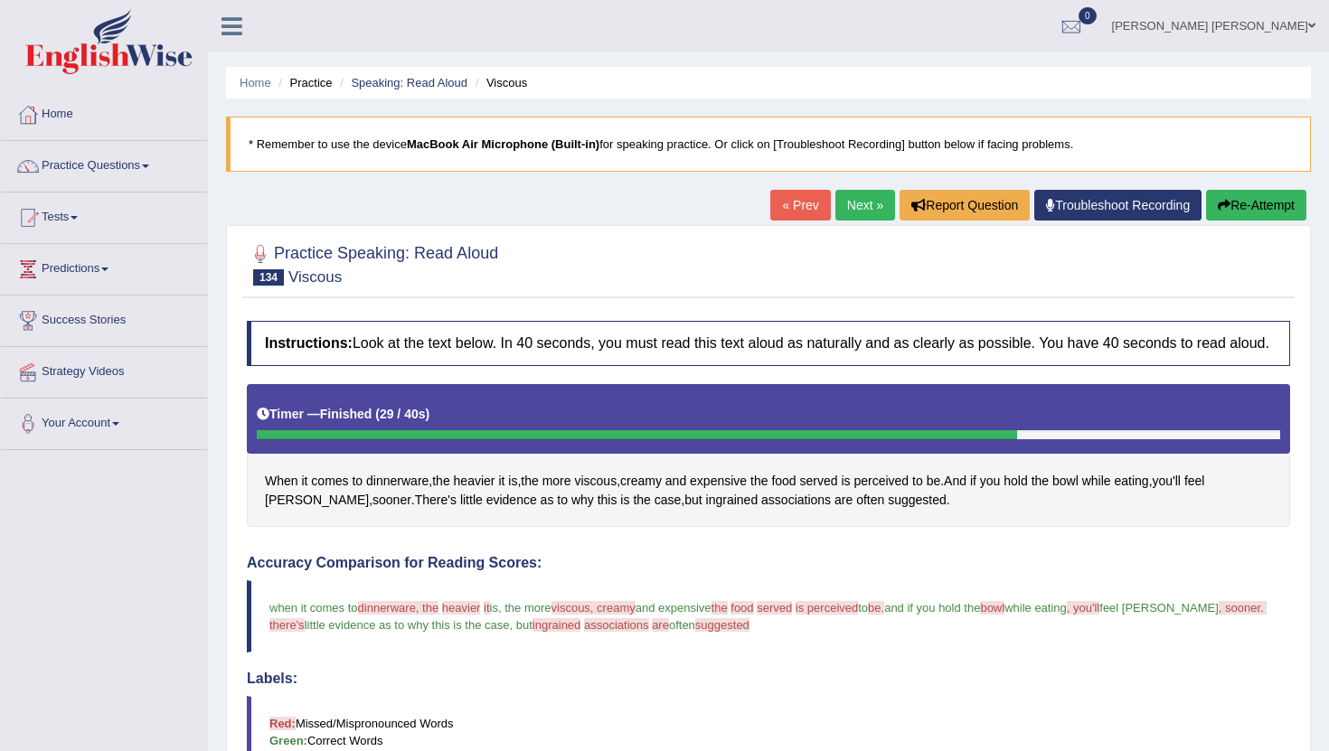
click at [851, 200] on link "Next »" at bounding box center [865, 205] width 60 height 31
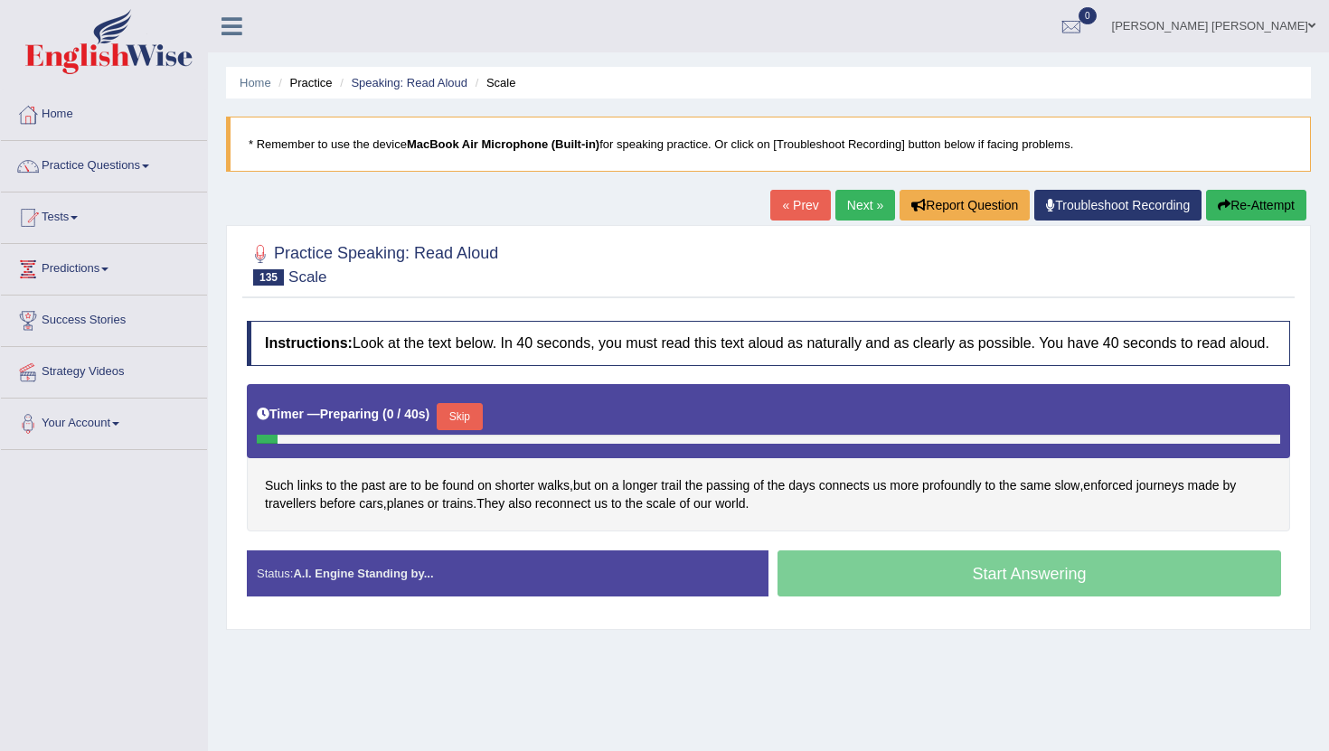
click at [459, 430] on button "Skip" at bounding box center [459, 416] width 45 height 27
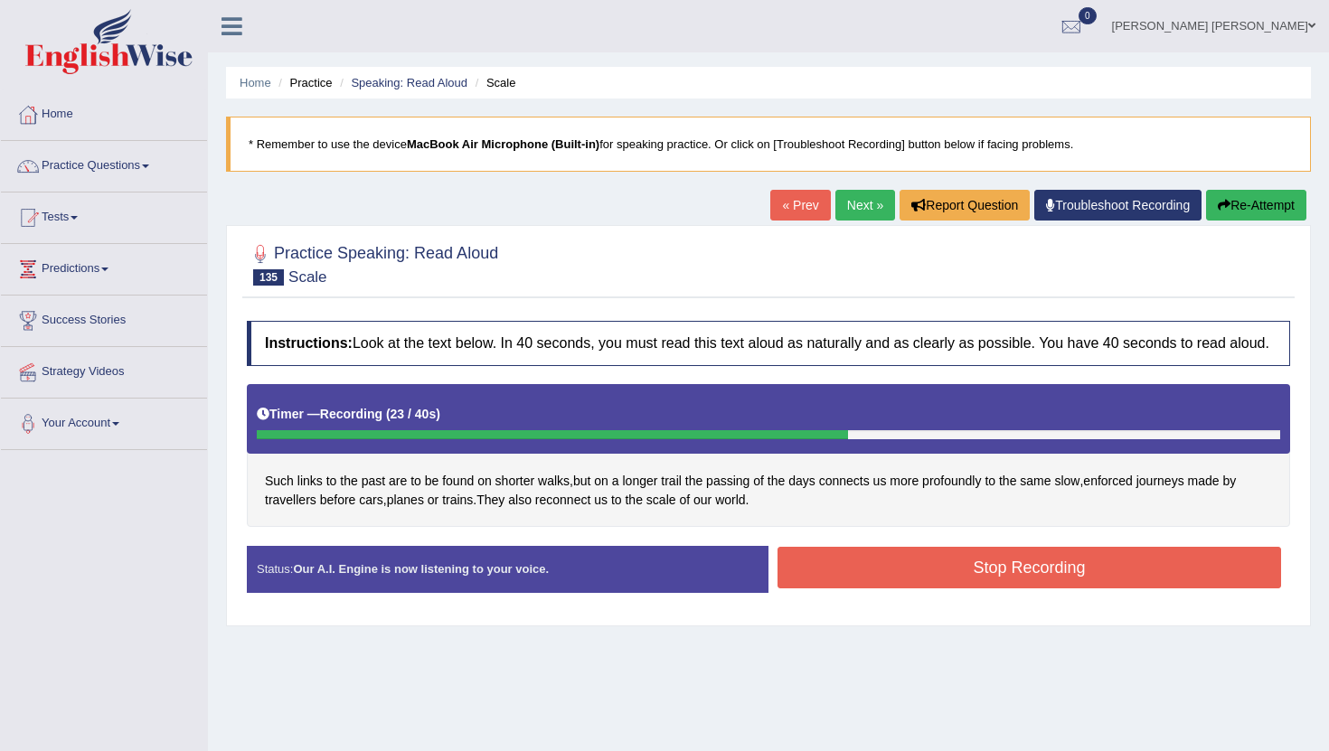
click at [871, 583] on button "Stop Recording" at bounding box center [1028, 568] width 503 height 42
